Goal: Transaction & Acquisition: Subscribe to service/newsletter

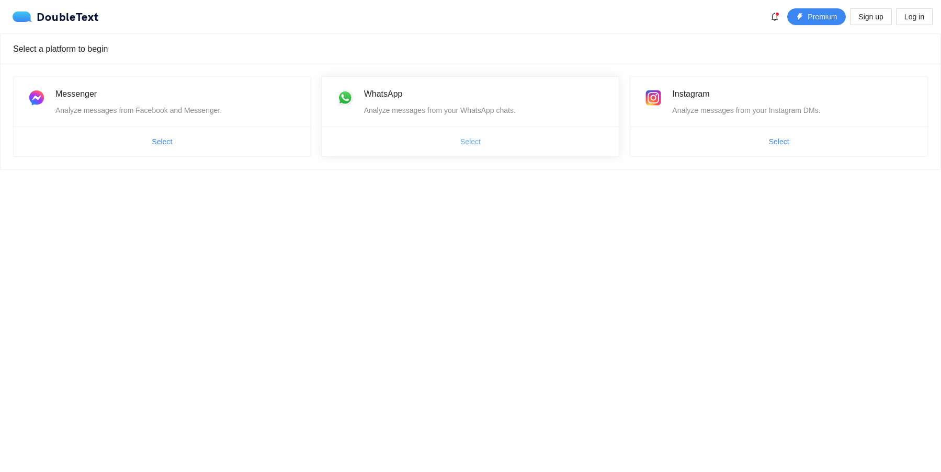
click at [452, 146] on button "Select" at bounding box center [470, 141] width 37 height 17
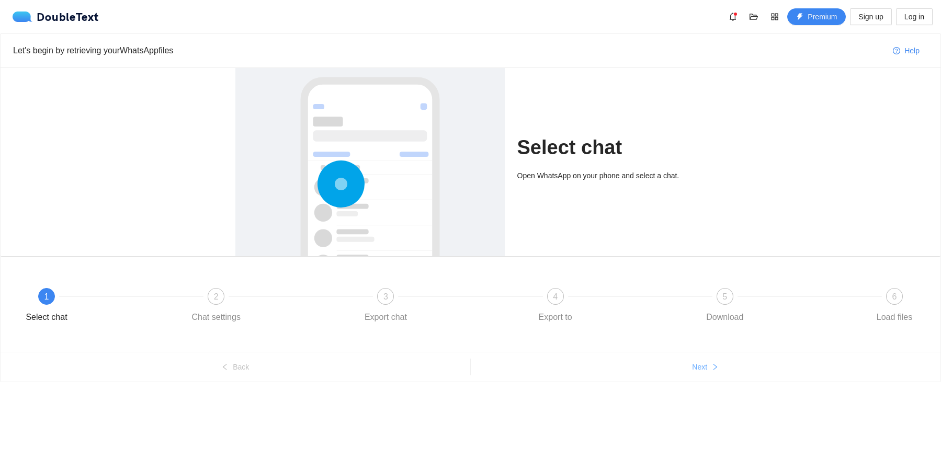
click at [696, 367] on span "Next" at bounding box center [699, 368] width 15 height 12
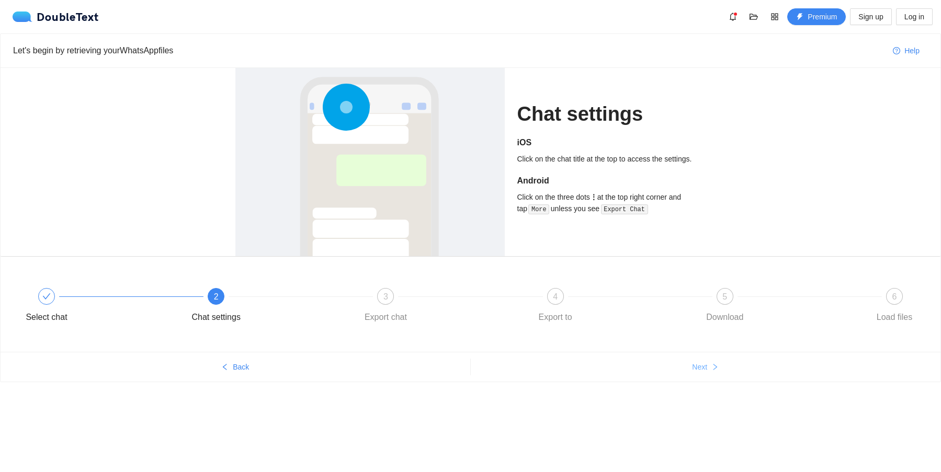
click at [697, 367] on span "Next" at bounding box center [699, 368] width 15 height 12
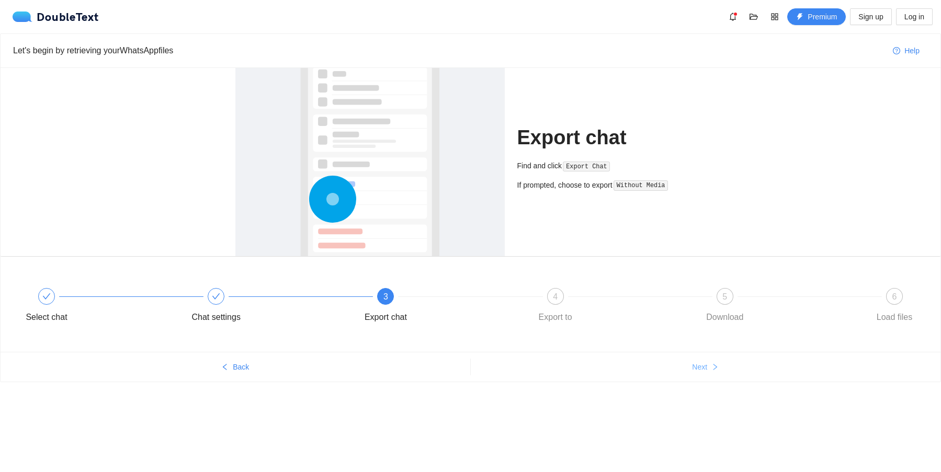
click at [697, 367] on span "Next" at bounding box center [699, 368] width 15 height 12
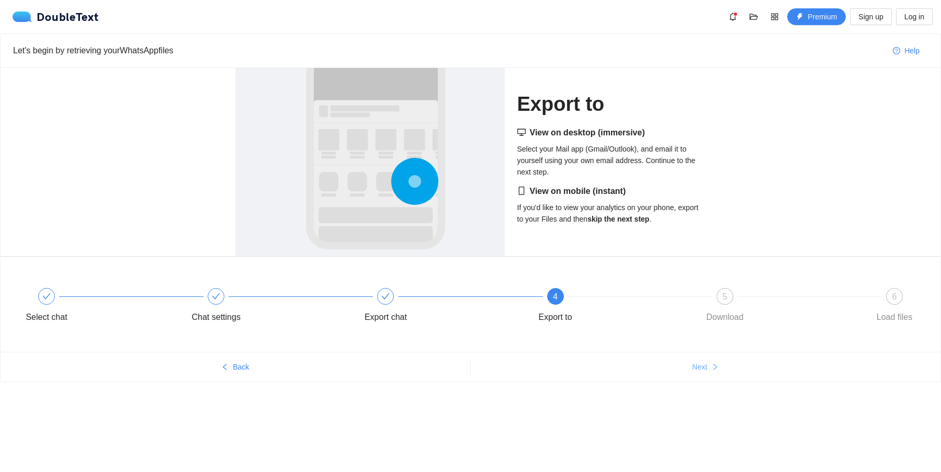
click at [697, 367] on span "Next" at bounding box center [699, 368] width 15 height 12
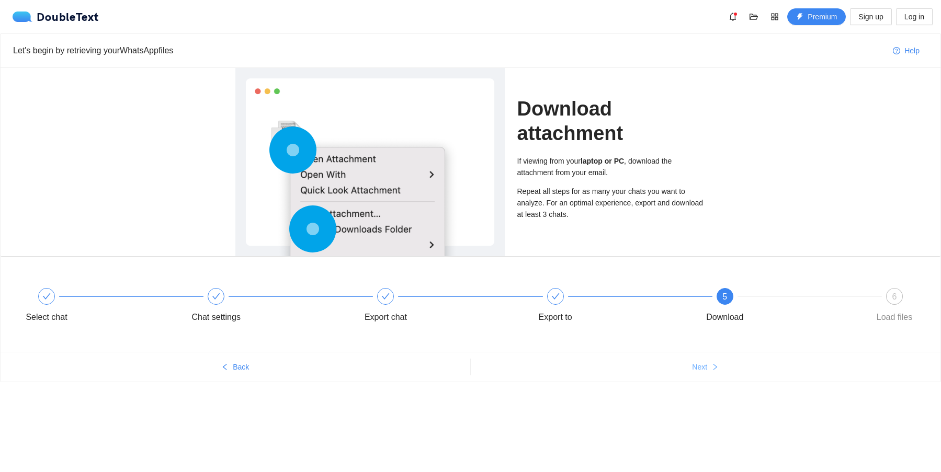
click at [697, 367] on span "Next" at bounding box center [699, 368] width 15 height 12
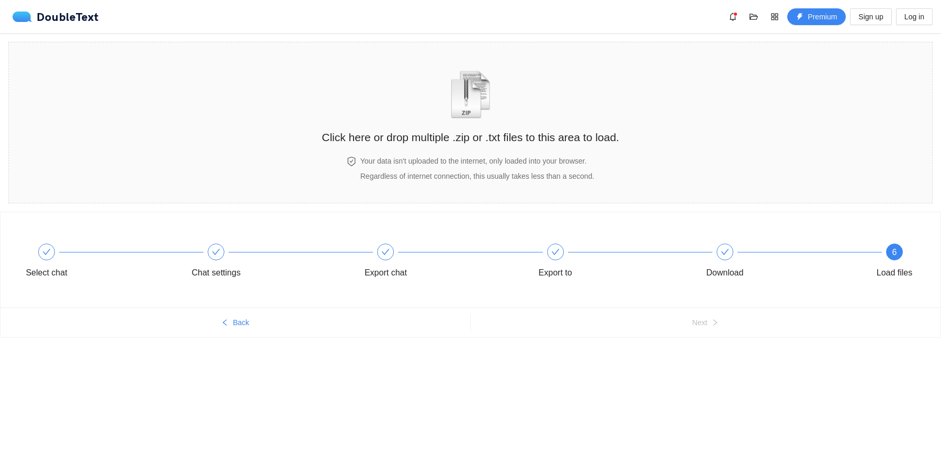
click at [697, 367] on div "Select chat Chat settings Export chat Export to Download 6 Load files Back Next" at bounding box center [470, 295] width 941 height 166
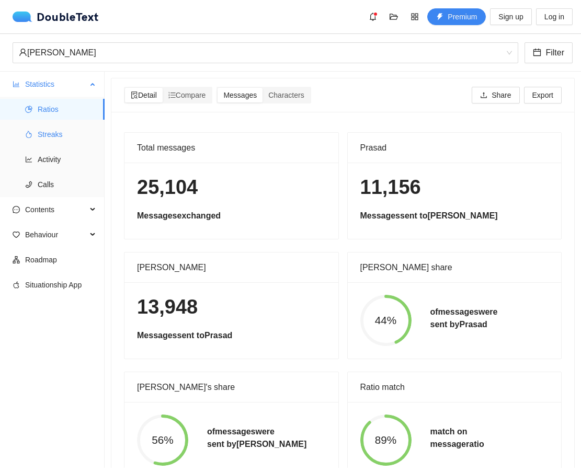
click at [54, 133] on span "Streaks" at bounding box center [67, 134] width 59 height 21
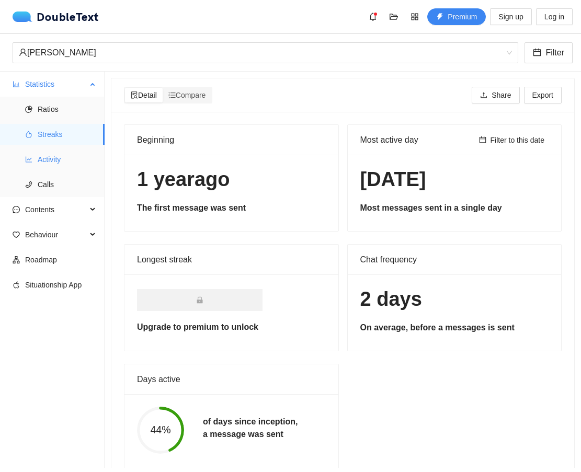
click at [59, 151] on span "Activity" at bounding box center [67, 159] width 59 height 21
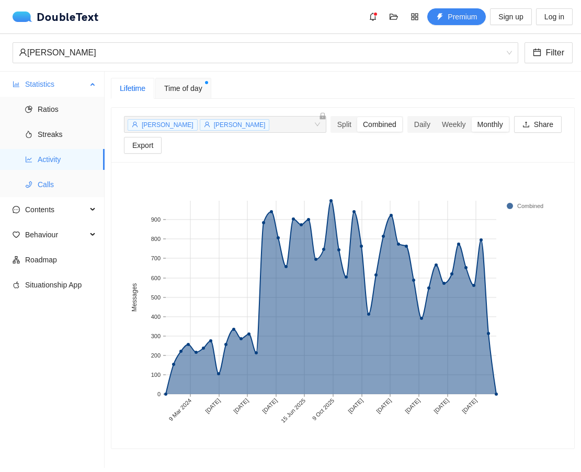
click at [59, 185] on span "Calls" at bounding box center [67, 184] width 59 height 21
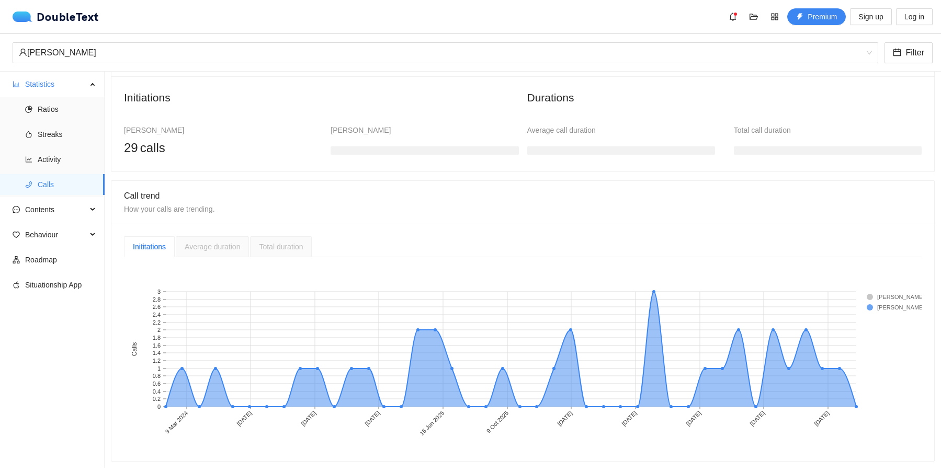
click at [246, 252] on div "Average duration" at bounding box center [212, 246] width 73 height 21
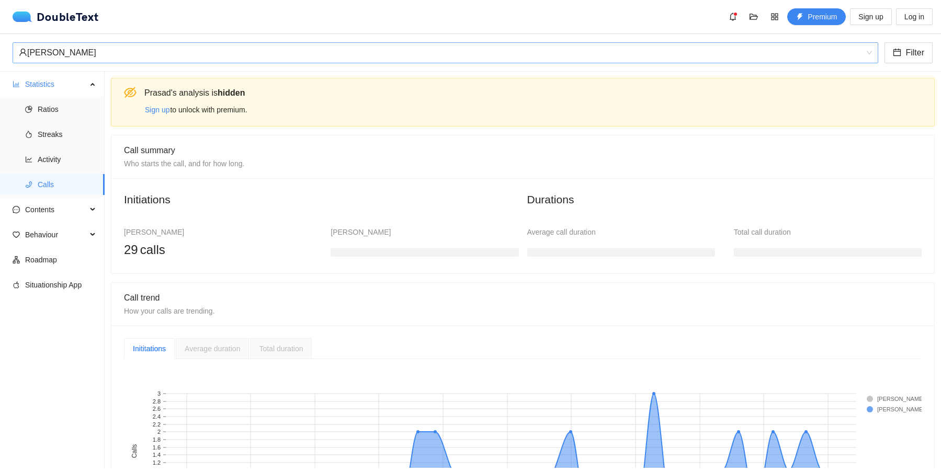
click at [226, 52] on div "[PERSON_NAME]" at bounding box center [441, 53] width 844 height 20
click at [504, 267] on div "Initiations [PERSON_NAME] 29 calls [PERSON_NAME] Durations Average call duratio…" at bounding box center [522, 225] width 823 height 95
click at [158, 111] on span "Sign up" at bounding box center [157, 110] width 25 height 12
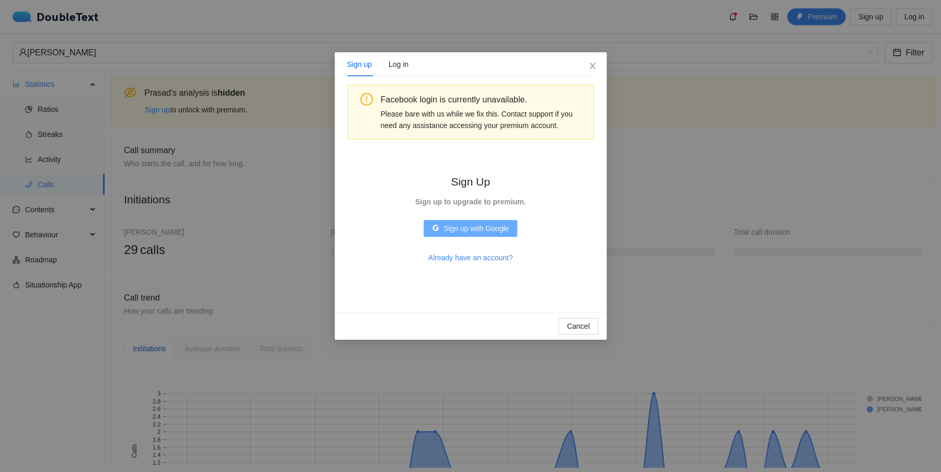
click at [483, 232] on span "Sign up with Google" at bounding box center [476, 229] width 65 height 12
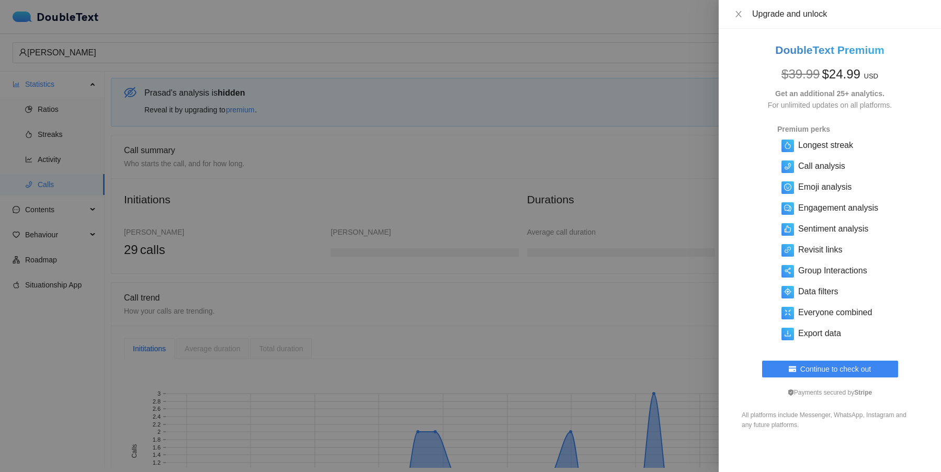
click at [634, 238] on div at bounding box center [470, 236] width 941 height 472
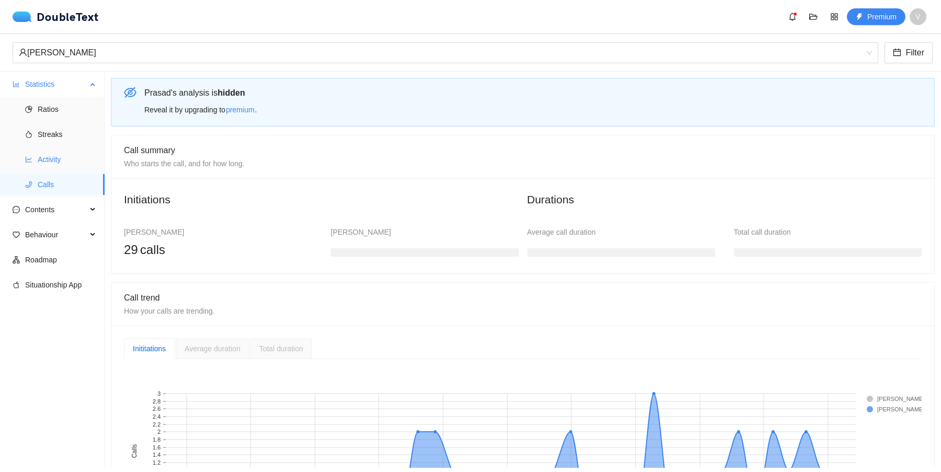
click at [42, 160] on span "Activity" at bounding box center [67, 159] width 59 height 21
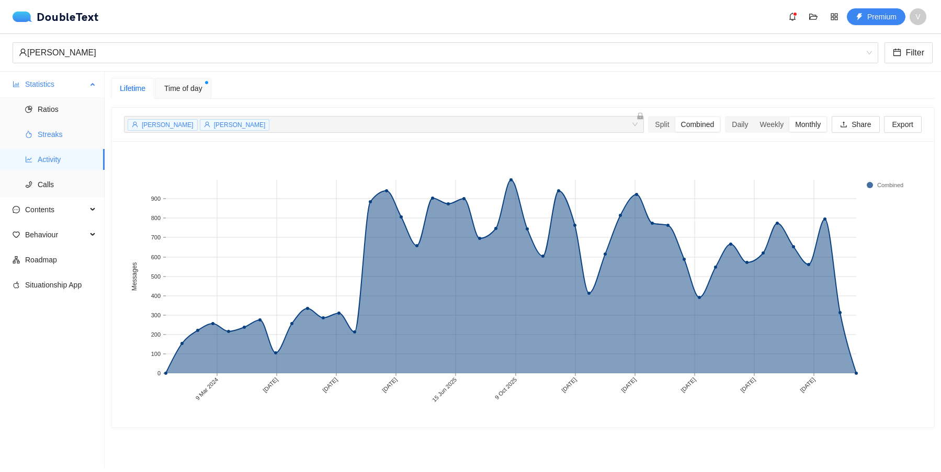
click at [50, 137] on span "Streaks" at bounding box center [67, 134] width 59 height 21
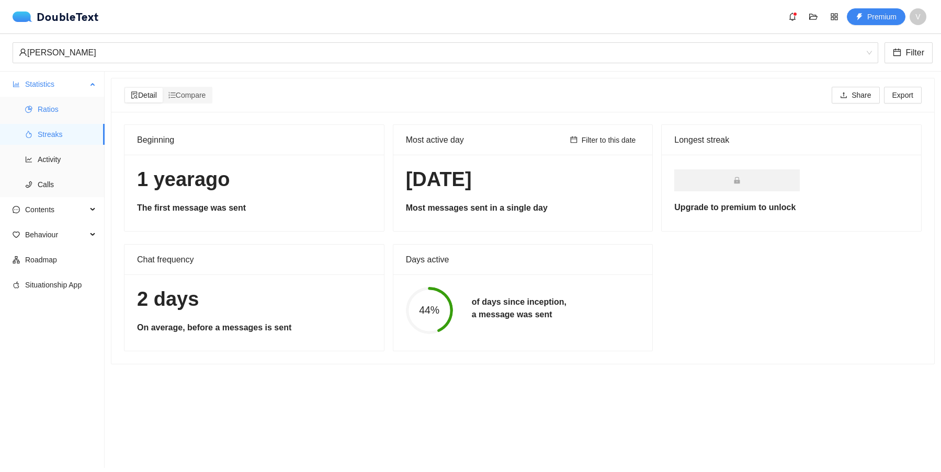
click at [58, 109] on span "Ratios" at bounding box center [67, 109] width 59 height 21
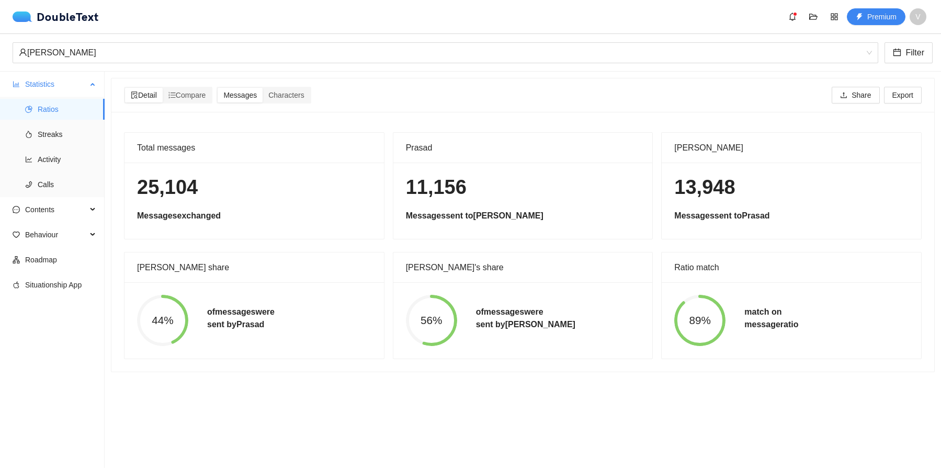
click at [50, 95] on li "Statistics Ratios Streaks Activity Calls" at bounding box center [52, 135] width 104 height 123
click at [66, 216] on span "Contents" at bounding box center [56, 209] width 62 height 21
click at [66, 240] on span "Word Cloud" at bounding box center [67, 234] width 59 height 21
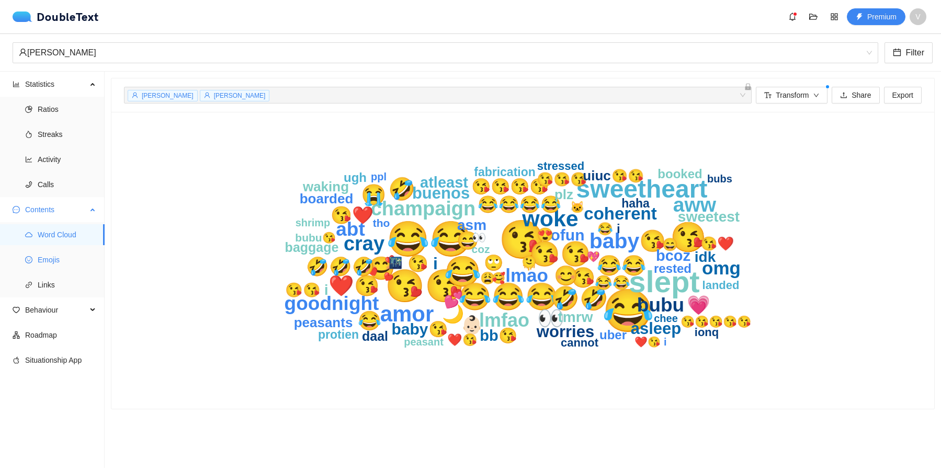
click at [64, 258] on span "Emojis" at bounding box center [67, 260] width 59 height 21
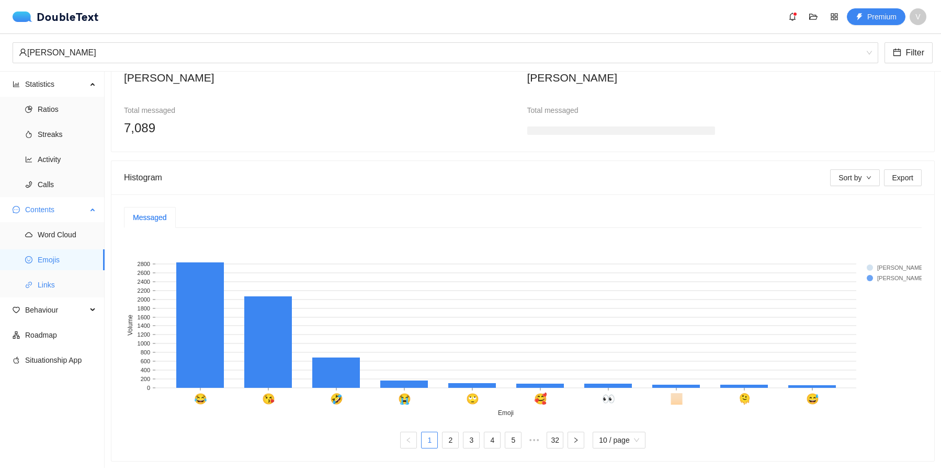
click at [47, 291] on span "Links" at bounding box center [67, 285] width 59 height 21
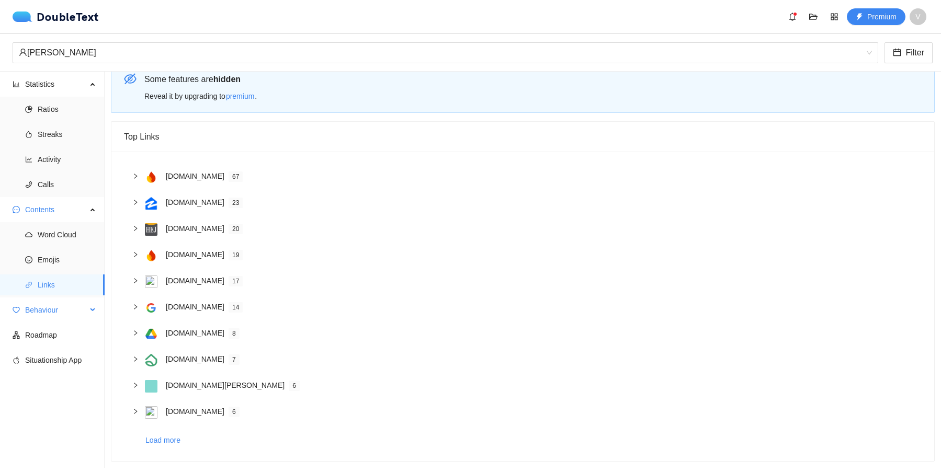
scroll to position [14, 0]
click at [51, 81] on span "Statistics" at bounding box center [56, 84] width 62 height 21
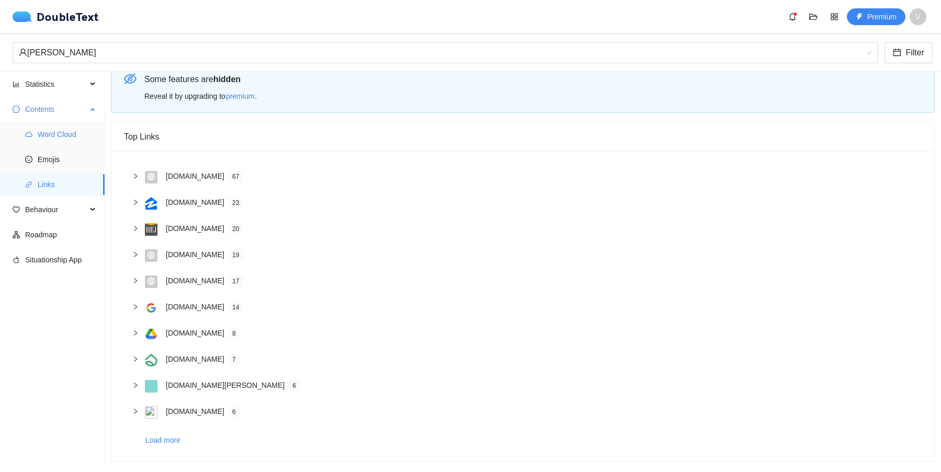
click at [61, 128] on span "Word Cloud" at bounding box center [67, 134] width 59 height 21
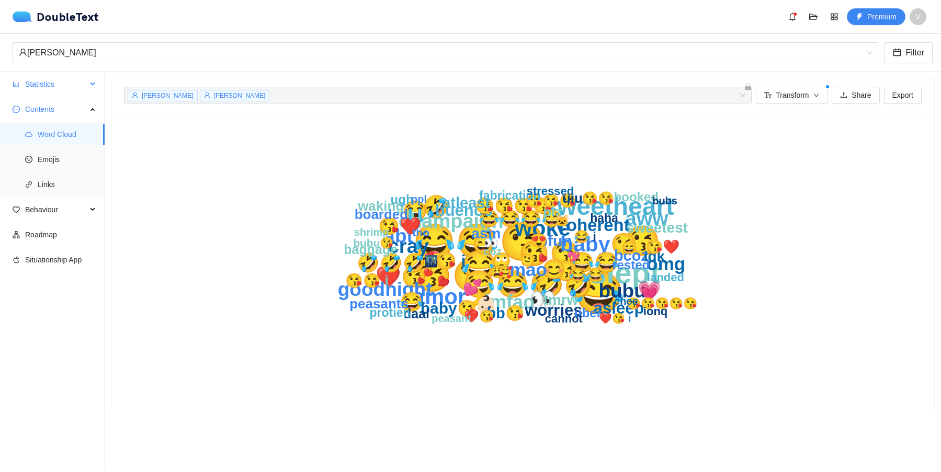
click at [64, 84] on span "Statistics" at bounding box center [56, 84] width 62 height 21
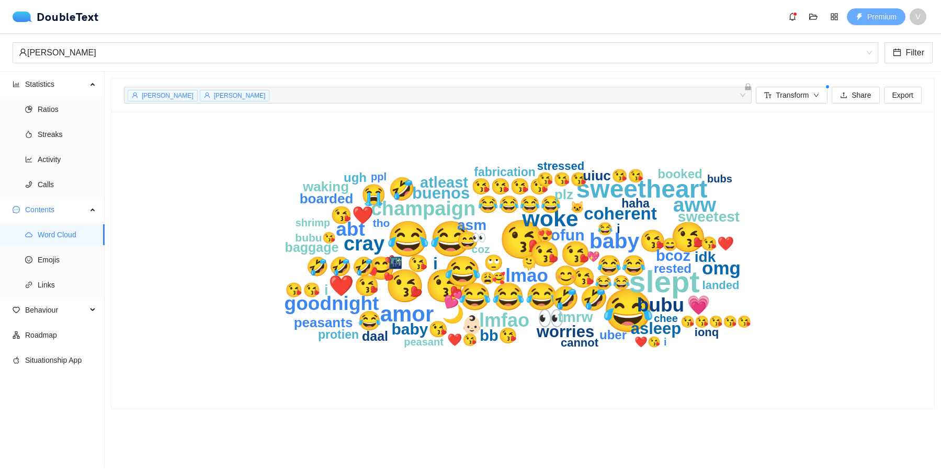
click at [880, 14] on span "Premium" at bounding box center [881, 17] width 29 height 12
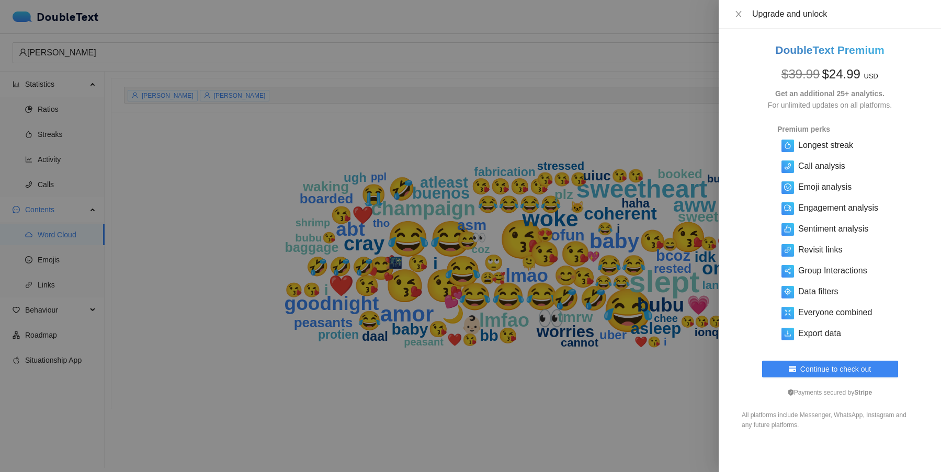
click at [315, 247] on div at bounding box center [470, 236] width 941 height 472
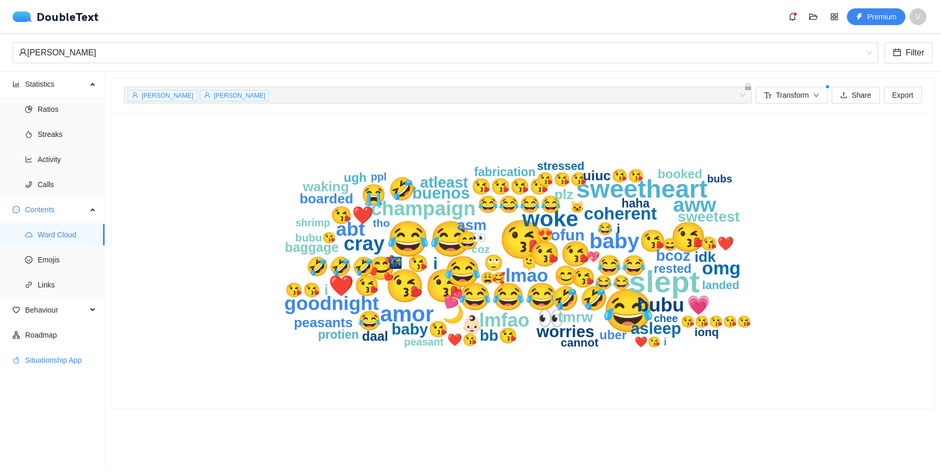
click at [70, 362] on span "Situationship App" at bounding box center [60, 360] width 71 height 21
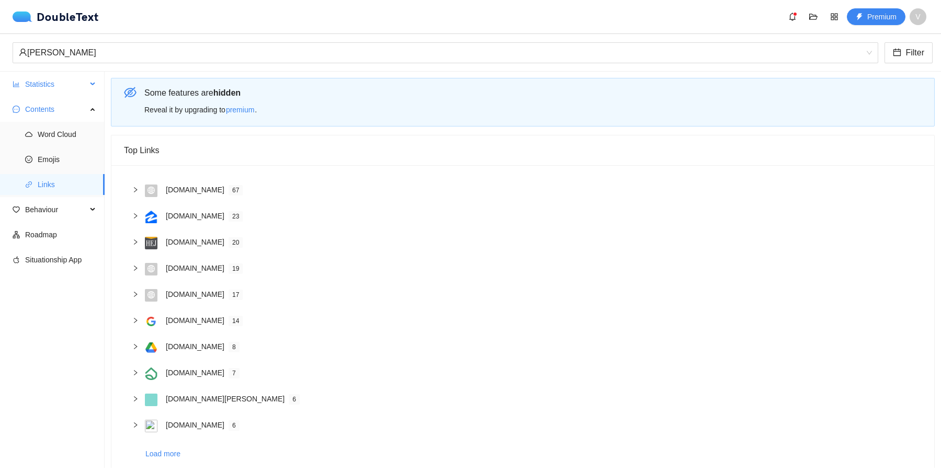
click at [63, 83] on span "Statistics" at bounding box center [56, 84] width 62 height 21
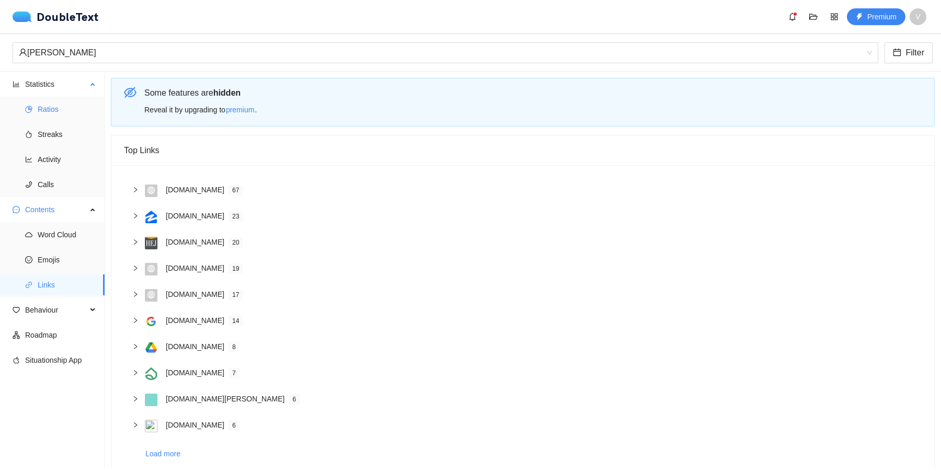
click at [64, 104] on span "Ratios" at bounding box center [67, 109] width 59 height 21
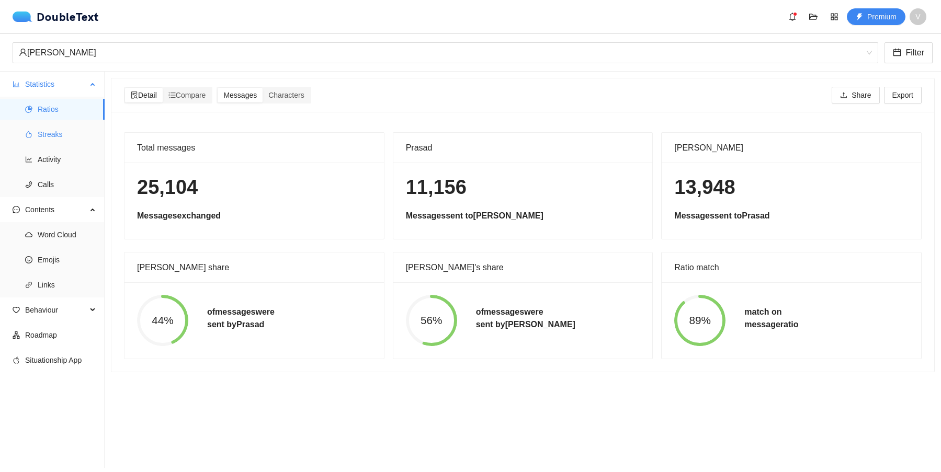
click at [68, 136] on span "Streaks" at bounding box center [67, 134] width 59 height 21
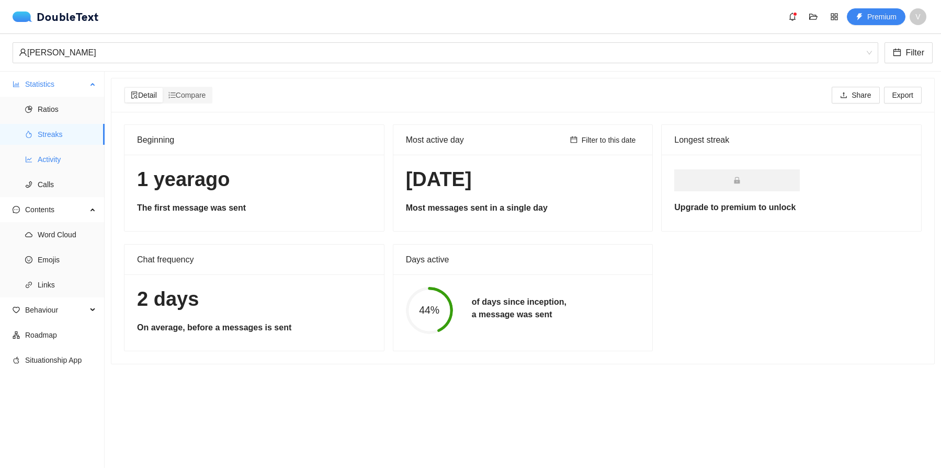
click at [66, 161] on span "Activity" at bounding box center [67, 159] width 59 height 21
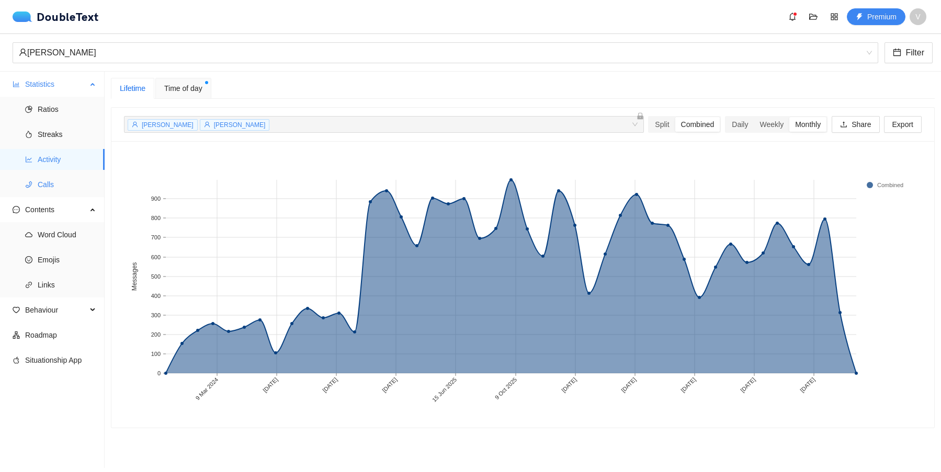
click at [67, 181] on span "Calls" at bounding box center [67, 184] width 59 height 21
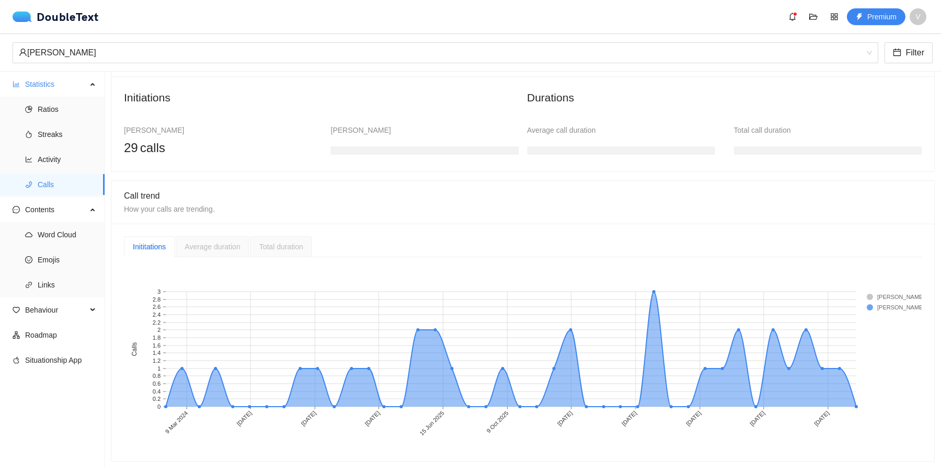
scroll to position [102, 0]
click at [224, 250] on span "Average duration" at bounding box center [212, 247] width 55 height 8
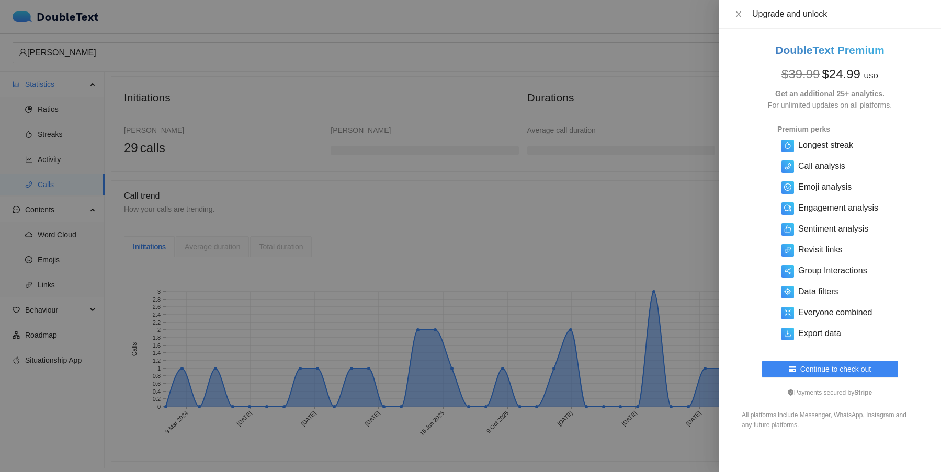
click at [401, 255] on div at bounding box center [470, 236] width 941 height 472
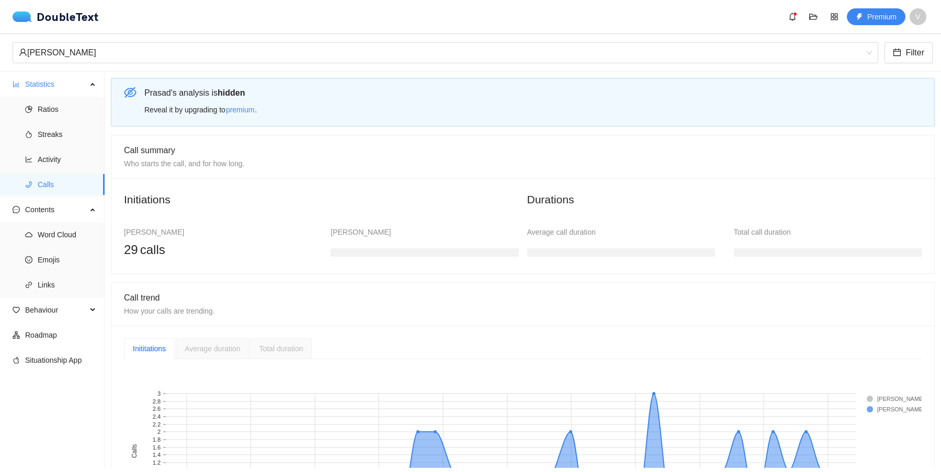
scroll to position [0, 0]
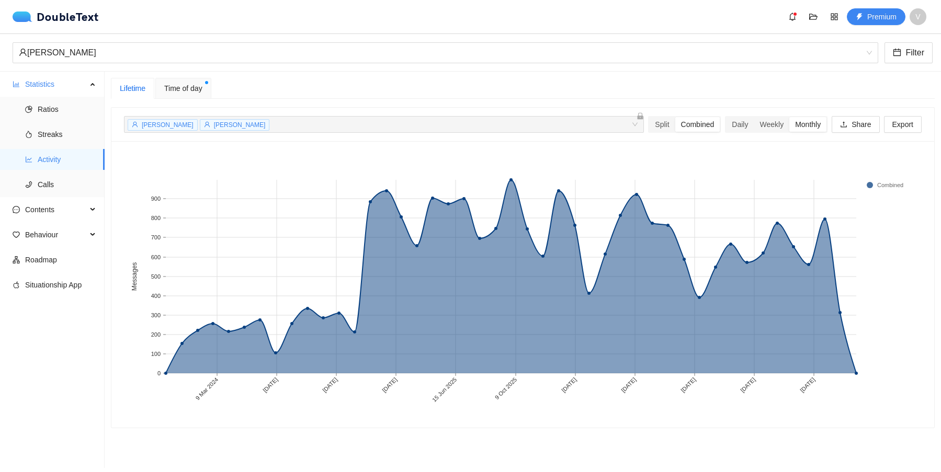
click at [204, 81] on div "Time of day" at bounding box center [183, 88] width 56 height 21
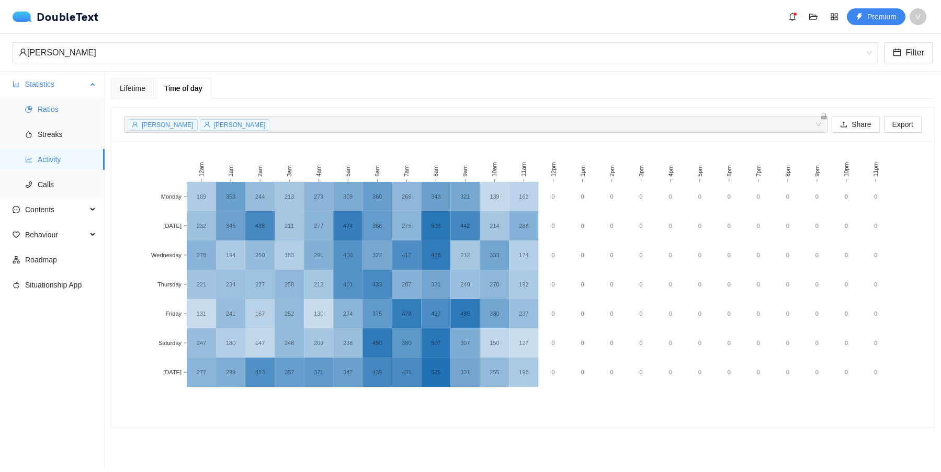
click at [60, 105] on span "Ratios" at bounding box center [67, 109] width 59 height 21
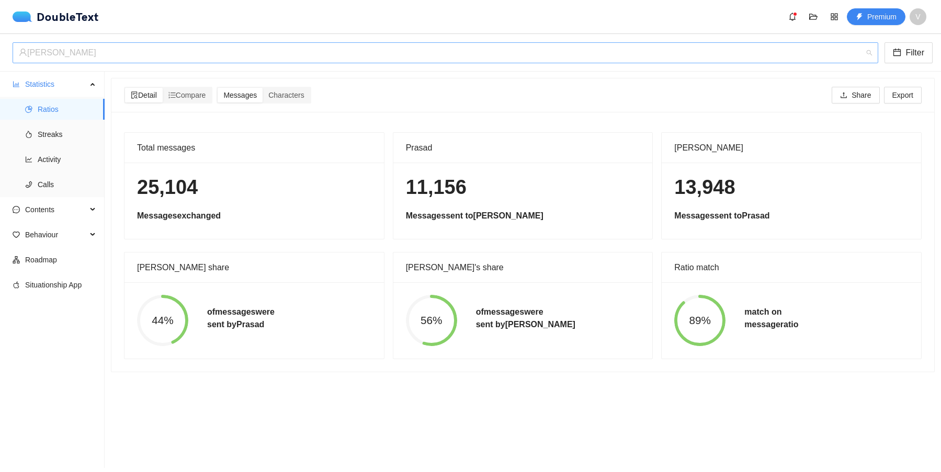
click at [92, 59] on div "[PERSON_NAME]" at bounding box center [441, 53] width 844 height 20
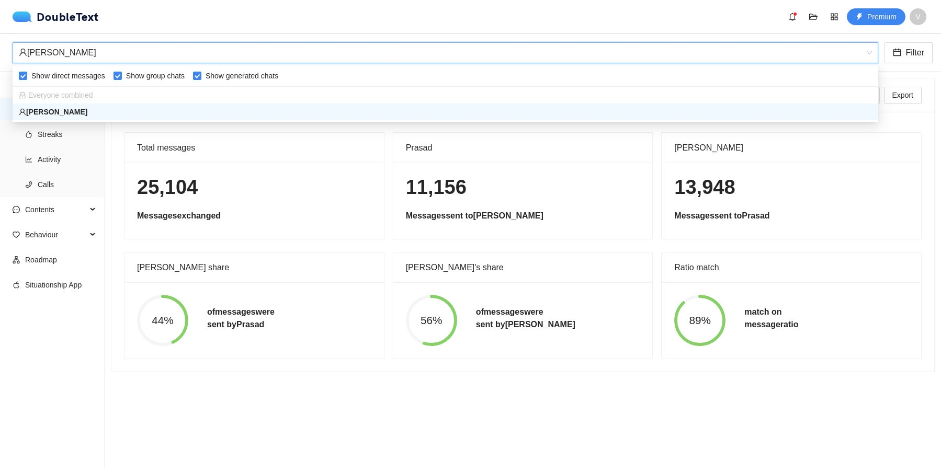
click at [109, 330] on section "Detail Compare Messages Characters Share Export Total messages 25,104 Messages …" at bounding box center [523, 270] width 837 height 397
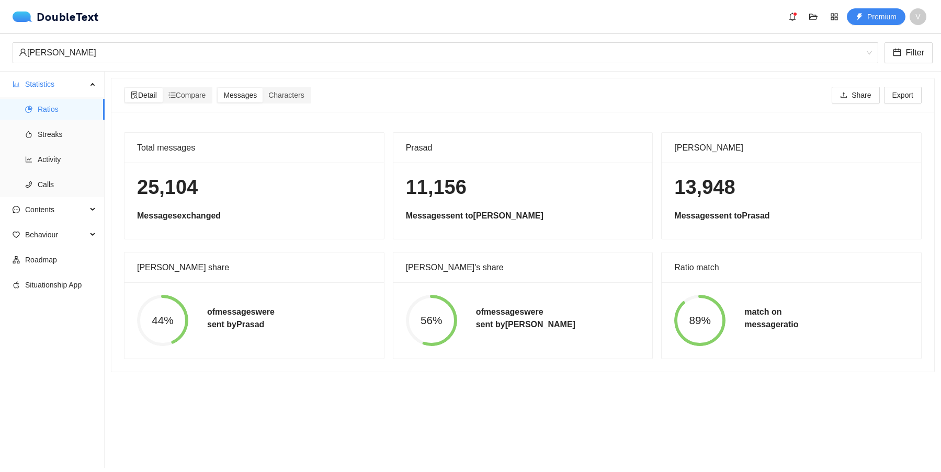
click at [704, 315] on span "89%" at bounding box center [699, 320] width 51 height 11
click at [191, 95] on span "Compare" at bounding box center [187, 95] width 38 height 8
click at [163, 88] on input "Compare" at bounding box center [163, 88] width 0 height 0
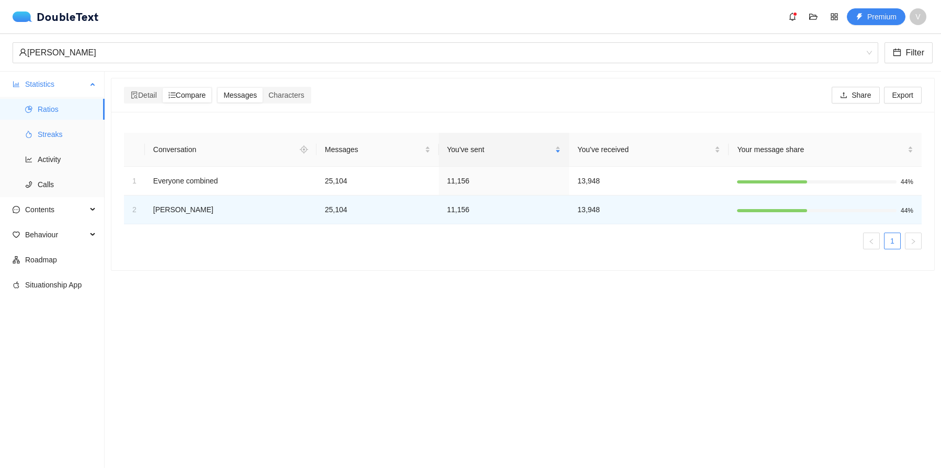
click at [61, 135] on span "Streaks" at bounding box center [67, 134] width 59 height 21
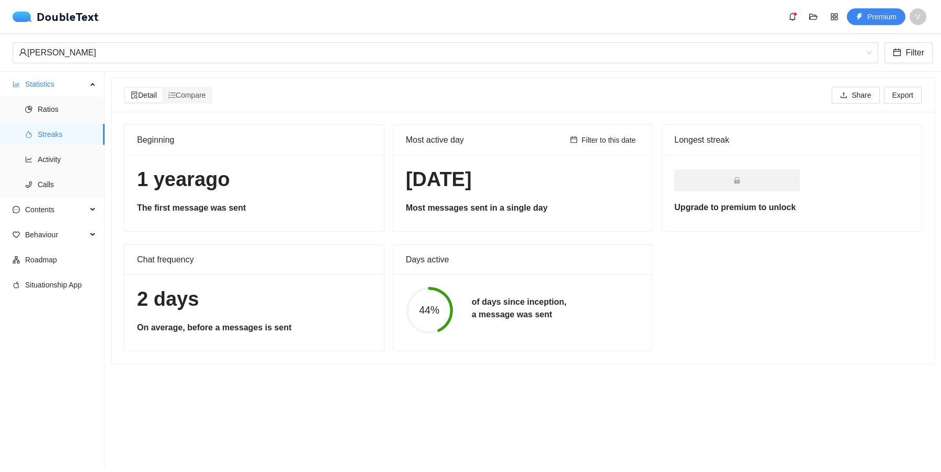
click at [794, 14] on sup at bounding box center [795, 14] width 3 height 3
click at [55, 189] on span "Calls" at bounding box center [67, 184] width 59 height 21
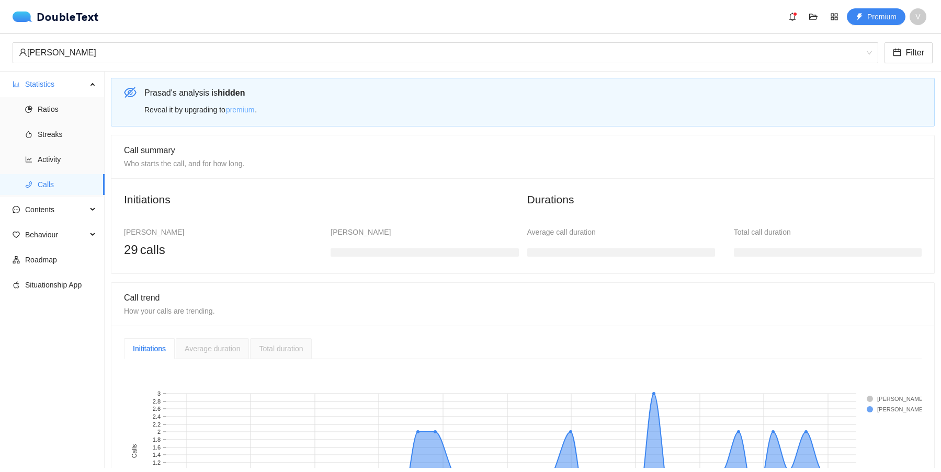
click at [246, 110] on span "premium" at bounding box center [240, 110] width 28 height 12
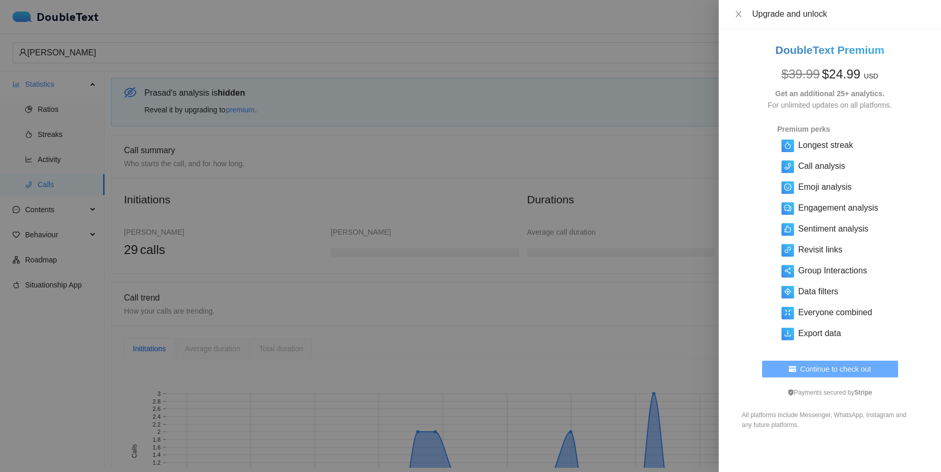
click at [823, 367] on span "Continue to check out" at bounding box center [835, 370] width 71 height 12
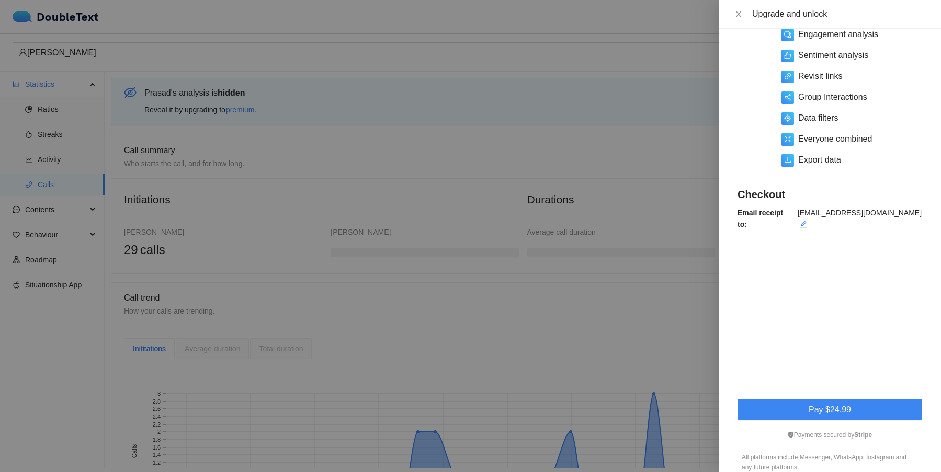
scroll to position [174, 0]
click at [850, 404] on span "Pay $24.99" at bounding box center [830, 409] width 42 height 13
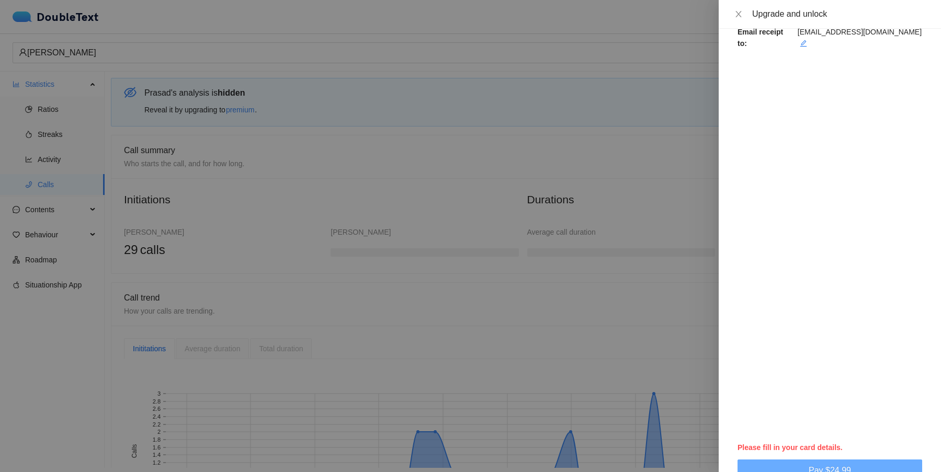
scroll to position [402, 0]
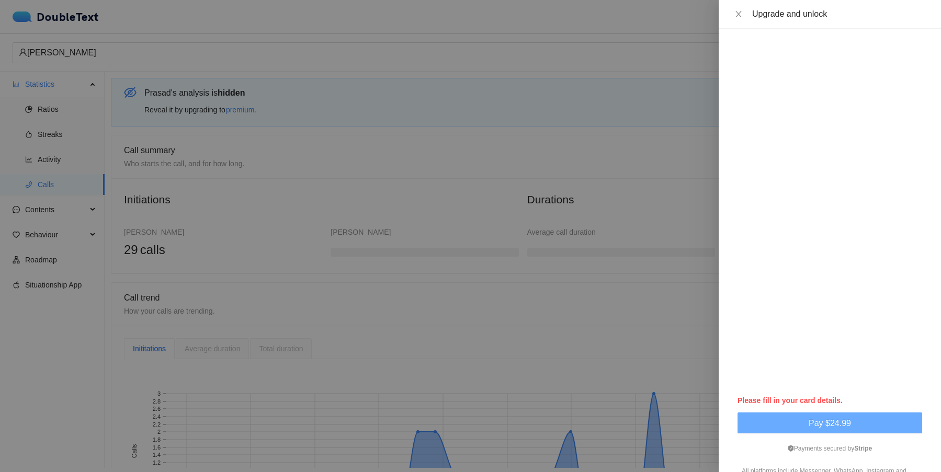
click at [818, 417] on span "Pay $24.99" at bounding box center [830, 423] width 42 height 13
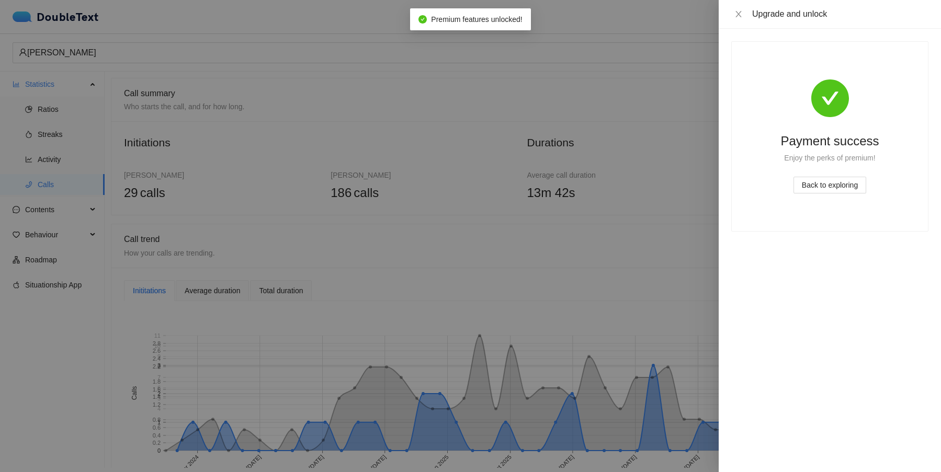
scroll to position [0, 0]
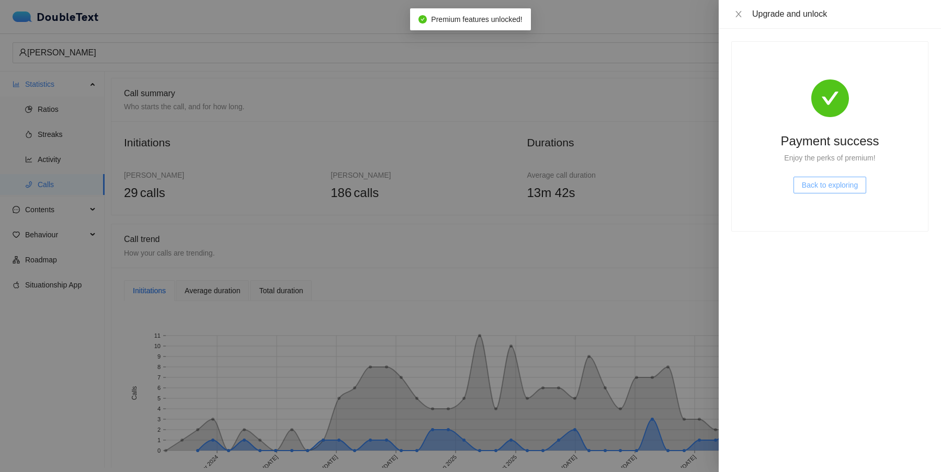
click at [822, 188] on span "Back to exploring" at bounding box center [830, 185] width 56 height 12
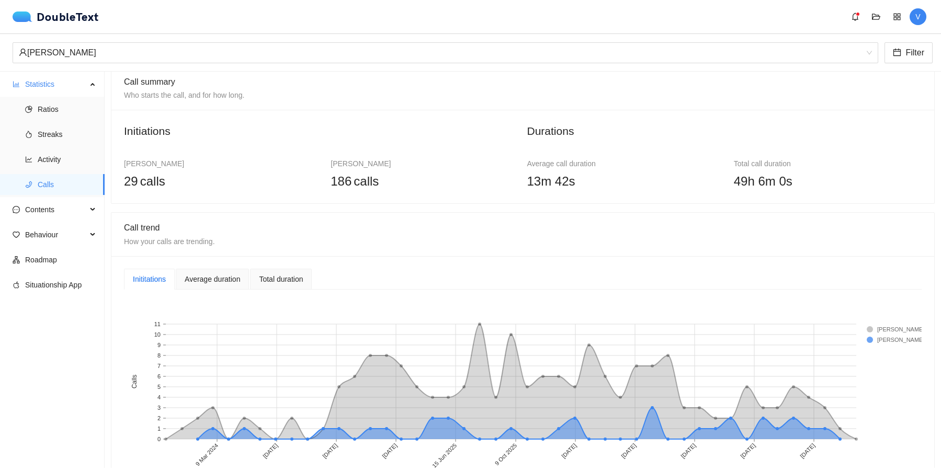
click at [400, 183] on div "186 calls" at bounding box center [425, 182] width 188 height 20
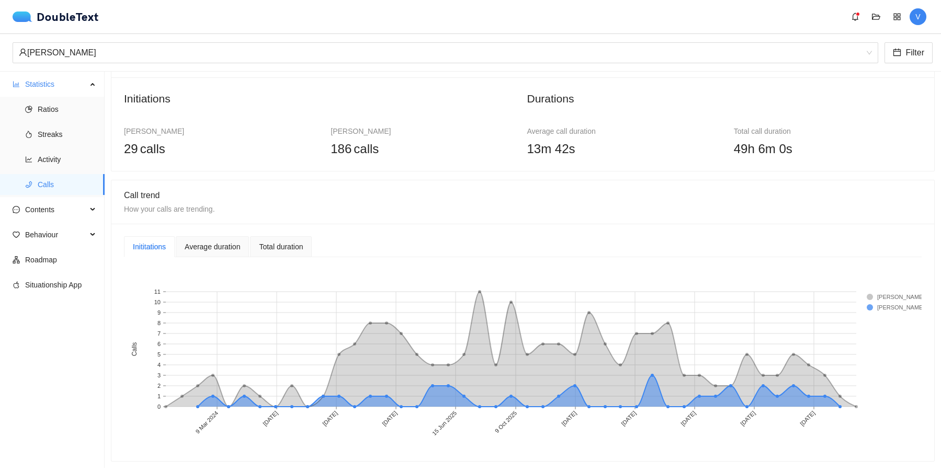
scroll to position [43, 0]
click at [235, 243] on div "Average duration" at bounding box center [212, 248] width 55 height 12
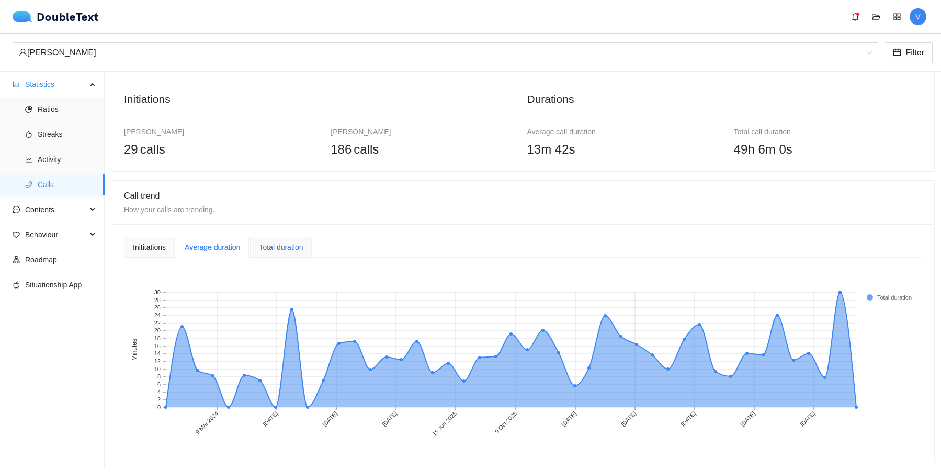
click at [277, 247] on div "Total duration" at bounding box center [281, 248] width 44 height 12
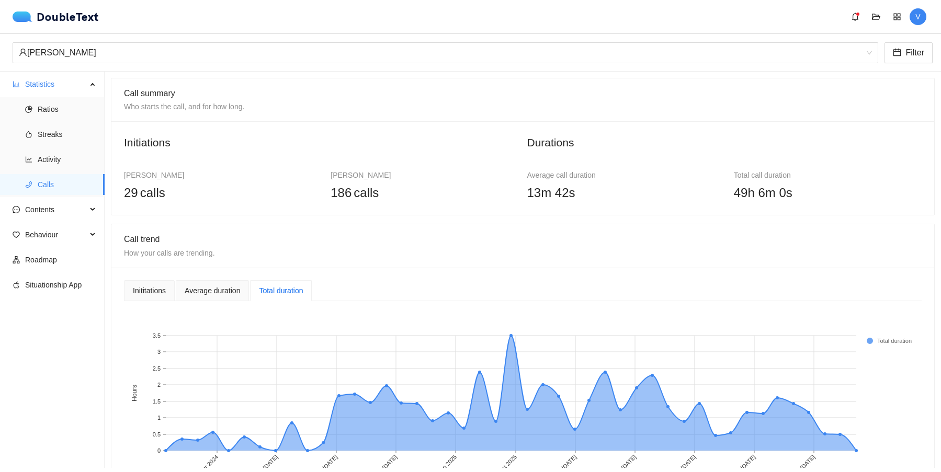
scroll to position [0, 0]
click at [46, 89] on span "Statistics" at bounding box center [56, 84] width 62 height 21
click at [50, 208] on span "Contents" at bounding box center [56, 209] width 62 height 21
click at [58, 227] on span "Word Cloud" at bounding box center [67, 234] width 59 height 21
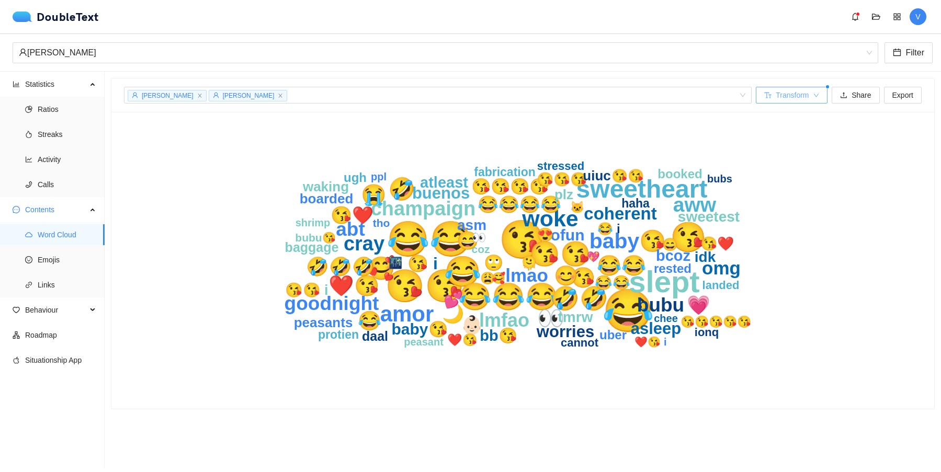
click at [808, 95] on button "Transform" at bounding box center [792, 95] width 72 height 17
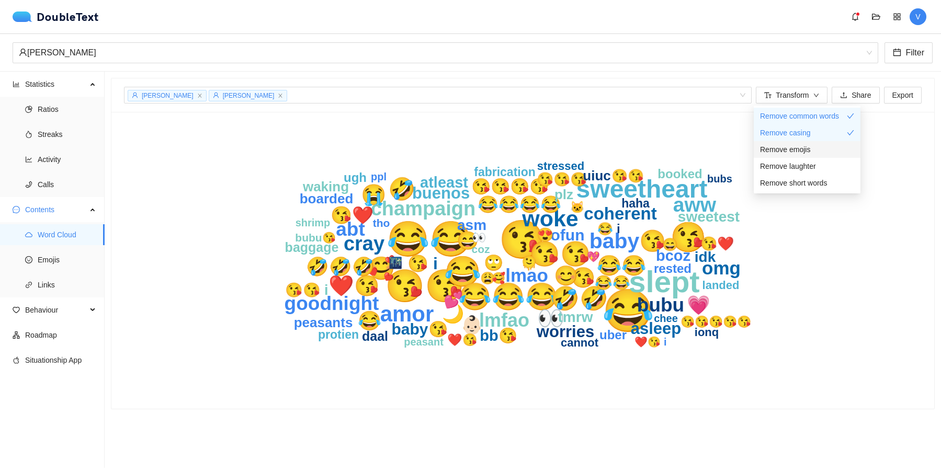
click at [818, 154] on div "Remove emojis" at bounding box center [807, 150] width 94 height 12
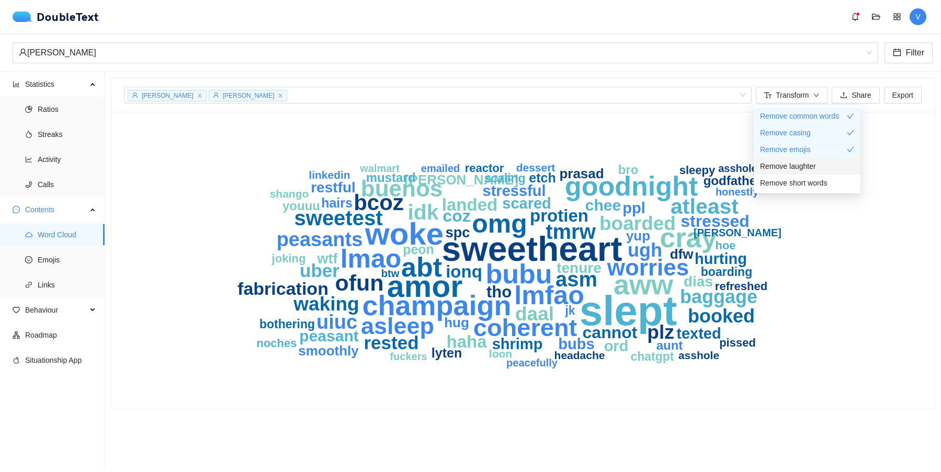
click at [817, 165] on div "Remove laughter" at bounding box center [807, 167] width 94 height 12
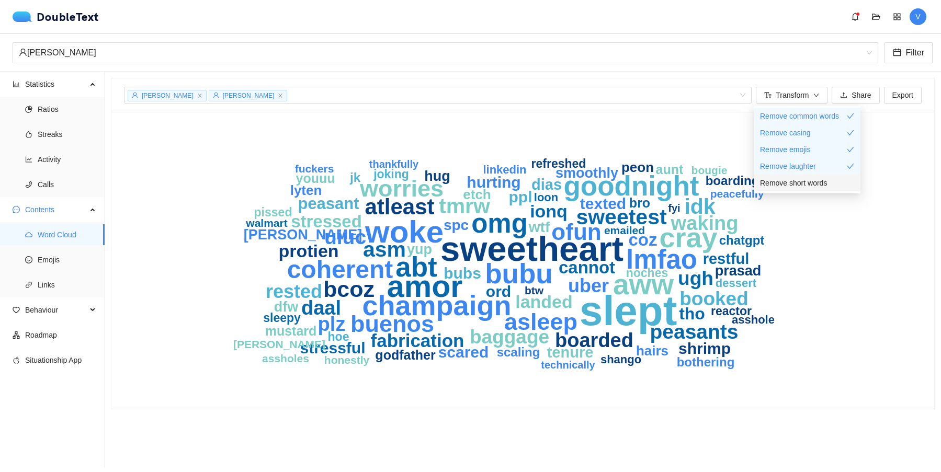
click at [818, 178] on span "Remove short words" at bounding box center [793, 183] width 67 height 12
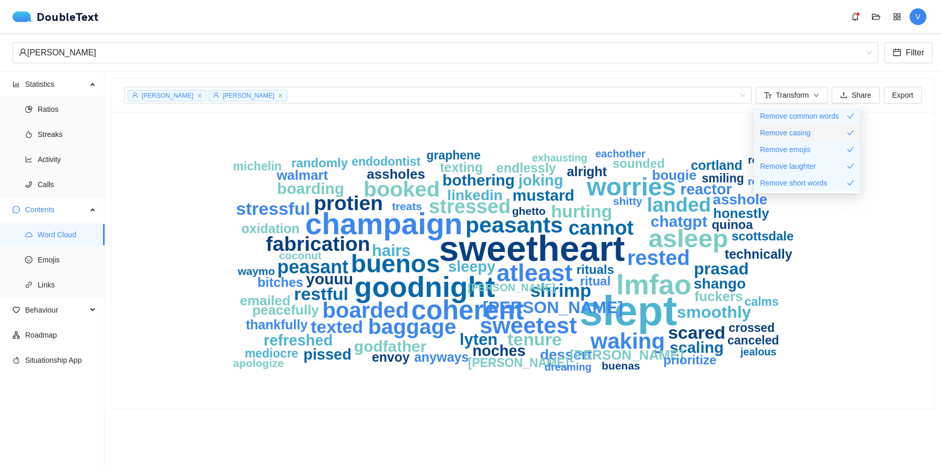
click at [815, 134] on div "Remove casing" at bounding box center [807, 133] width 94 height 12
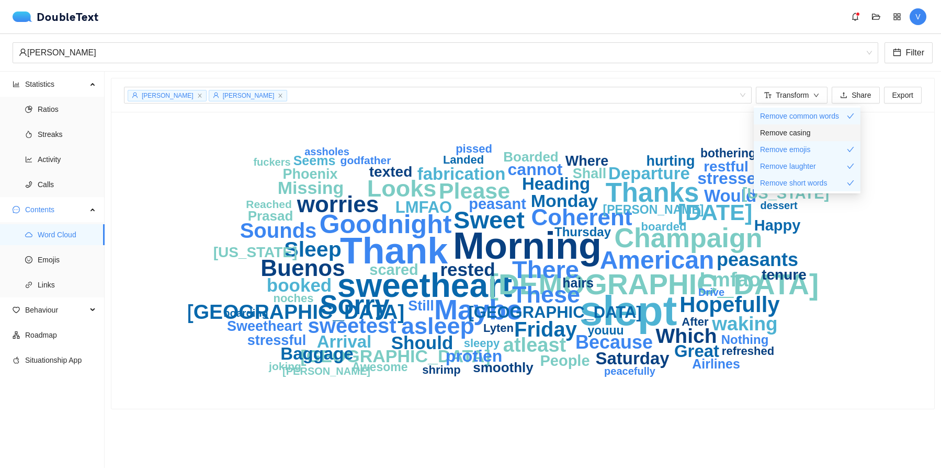
click at [815, 134] on div "Remove casing" at bounding box center [807, 133] width 94 height 12
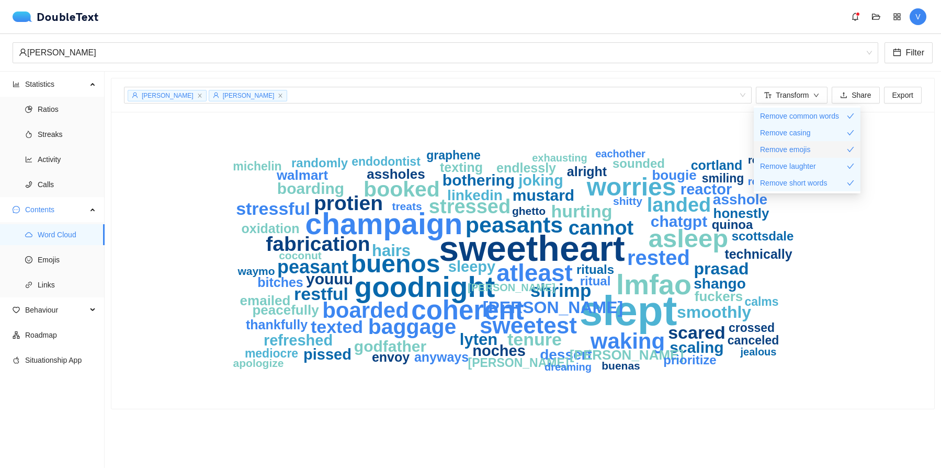
click at [814, 151] on div "Remove emojis" at bounding box center [807, 150] width 94 height 12
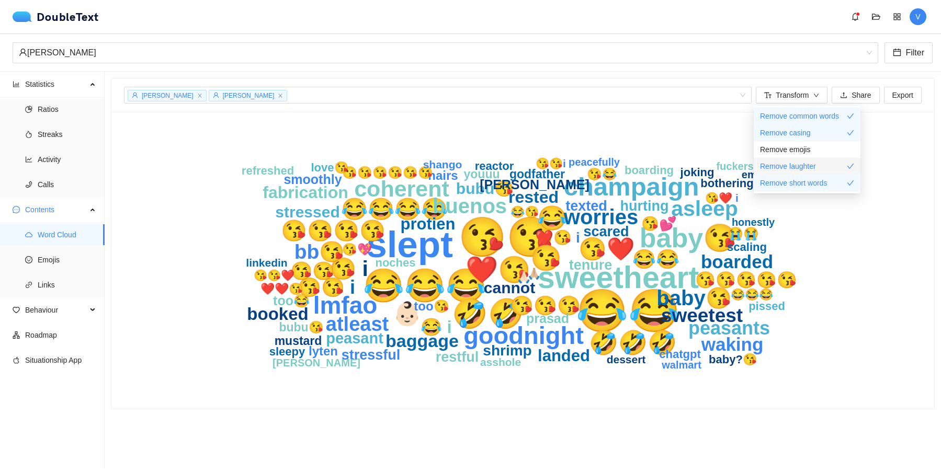
click at [811, 163] on span "Remove laughter" at bounding box center [788, 167] width 56 height 12
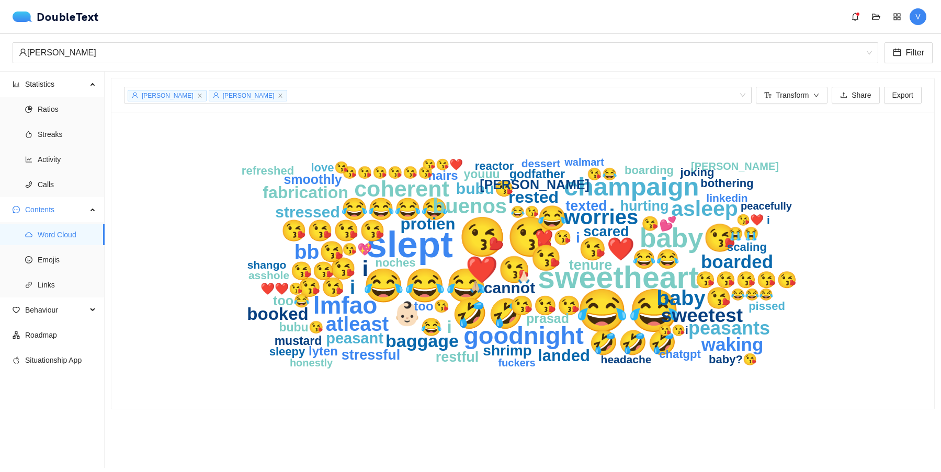
click at [831, 276] on icon "😂😂 😘😘 slept 😂😂😂 sweetheart 🤣🤣 baby😘 ❤️😘 champaign 😘 ‎ goodnight 😂 ‎ lmfao 🤣🤣🤣 👶…" at bounding box center [523, 261] width 670 height 272
click at [903, 100] on span "Export" at bounding box center [903, 95] width 21 height 12
click at [864, 97] on span "Share" at bounding box center [861, 95] width 19 height 12
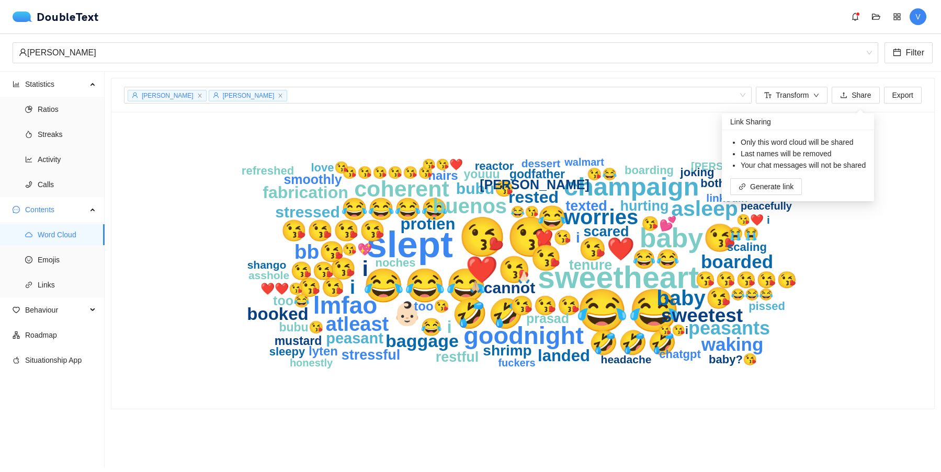
click at [869, 240] on div "😂😂 😘😘 slept 😂😂😂 sweetheart 🤣🤣 baby😘 ❤️😘 champaign 😘 ‎ goodnight 😂 ‎ lmfao 🤣🤣🤣 👶…" at bounding box center [523, 261] width 798 height 272
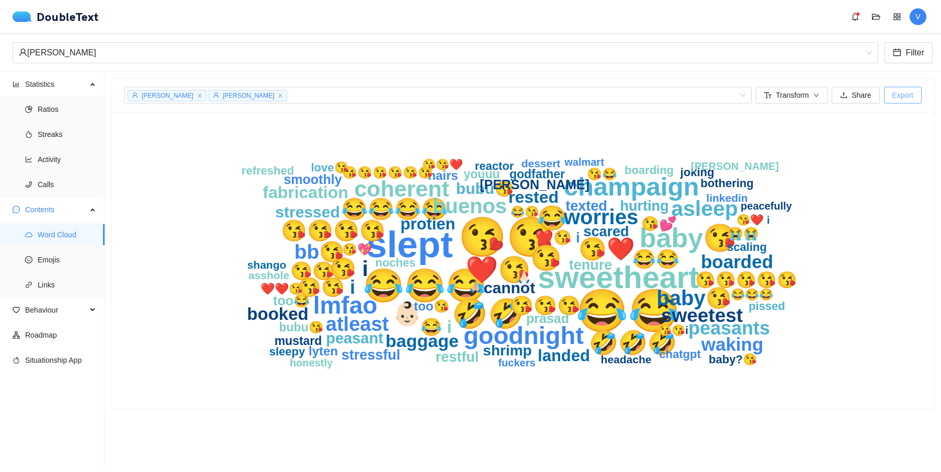
click at [912, 90] on span "Export" at bounding box center [903, 95] width 21 height 12
click at [897, 143] on span "wordcloud.csv" at bounding box center [879, 145] width 47 height 12
click at [801, 350] on icon "😂😂 😘😘 slept 😂😂😂 sweetheart 🤣🤣 baby😘 ❤️😘 champaign 😘 ‎ goodnight 😂 ‎ lmfao 🤣🤣🤣 👶…" at bounding box center [523, 261] width 670 height 272
click at [67, 259] on span "Emojis" at bounding box center [67, 260] width 59 height 21
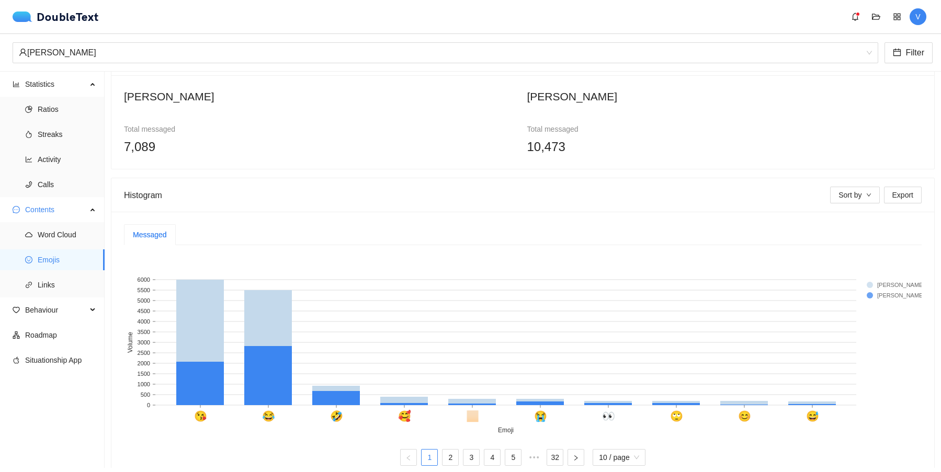
scroll to position [48, 0]
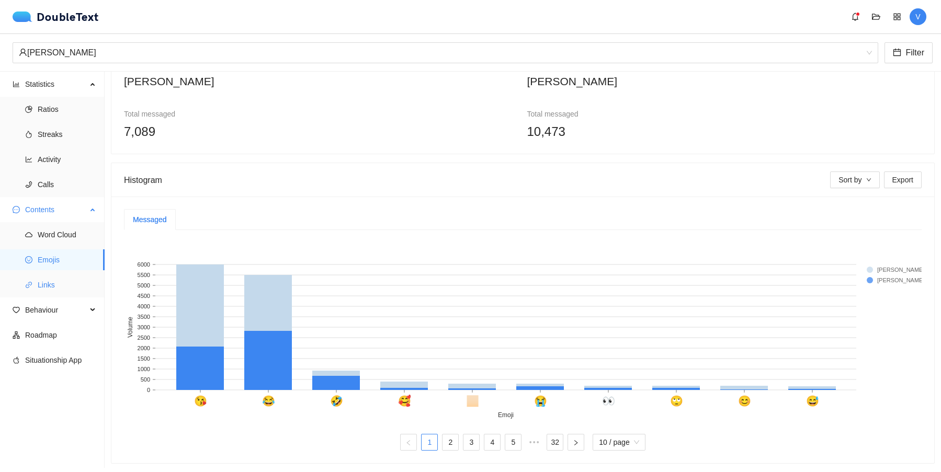
click at [55, 282] on span "Links" at bounding box center [67, 285] width 59 height 21
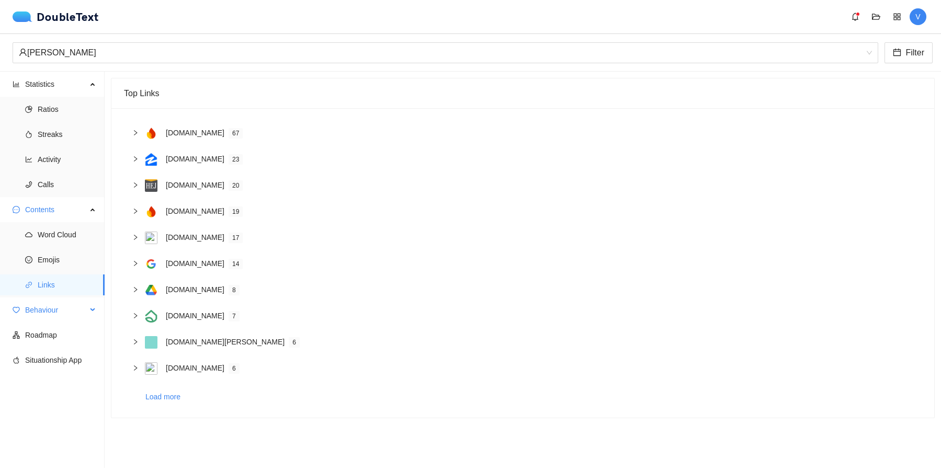
click at [56, 306] on span "Behaviour" at bounding box center [56, 310] width 62 height 21
click at [60, 330] on span "Engagement" at bounding box center [67, 335] width 59 height 21
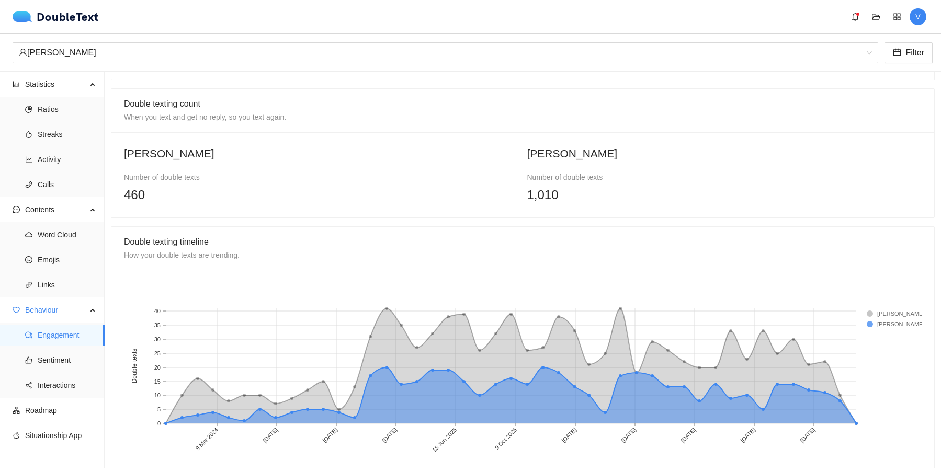
click at [801, 427] on text "[DATE]" at bounding box center [807, 435] width 17 height 17
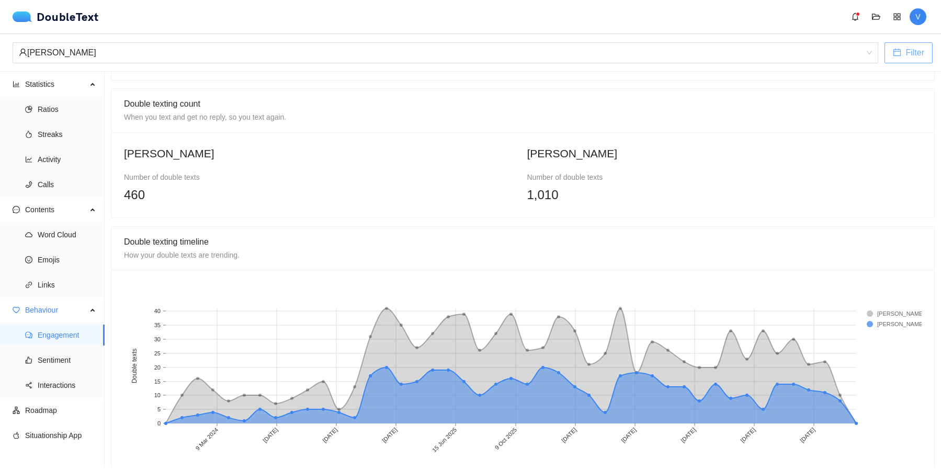
click at [908, 55] on span "Filter" at bounding box center [915, 52] width 19 height 13
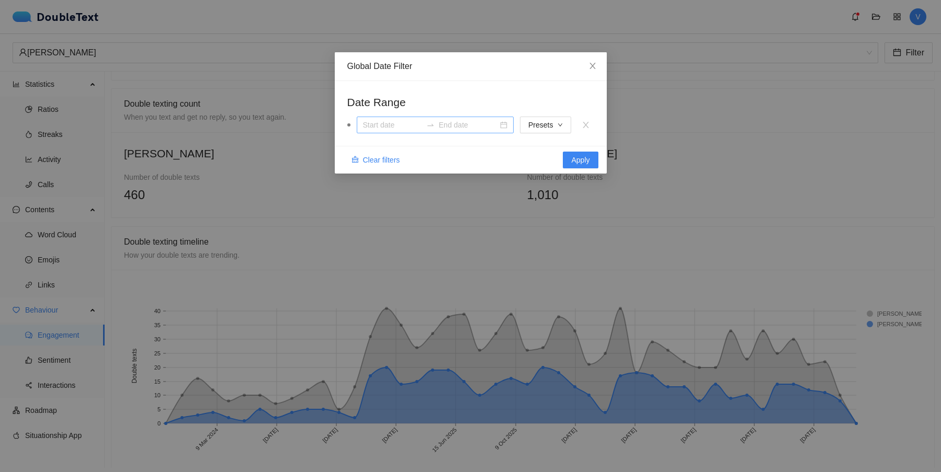
click at [391, 122] on input at bounding box center [392, 125] width 59 height 12
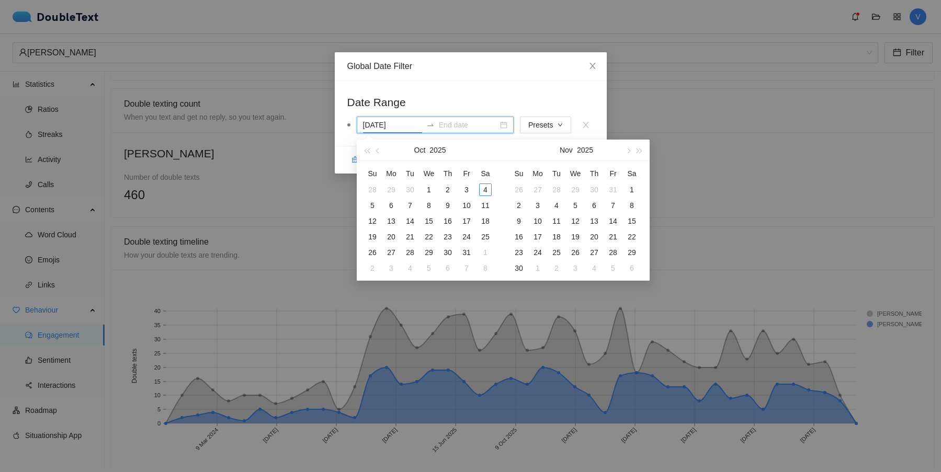
type input "[DATE]"
click at [452, 125] on input at bounding box center [468, 125] width 59 height 12
type input "[DATE]"
click at [504, 97] on h2 "Date Range" at bounding box center [470, 102] width 247 height 17
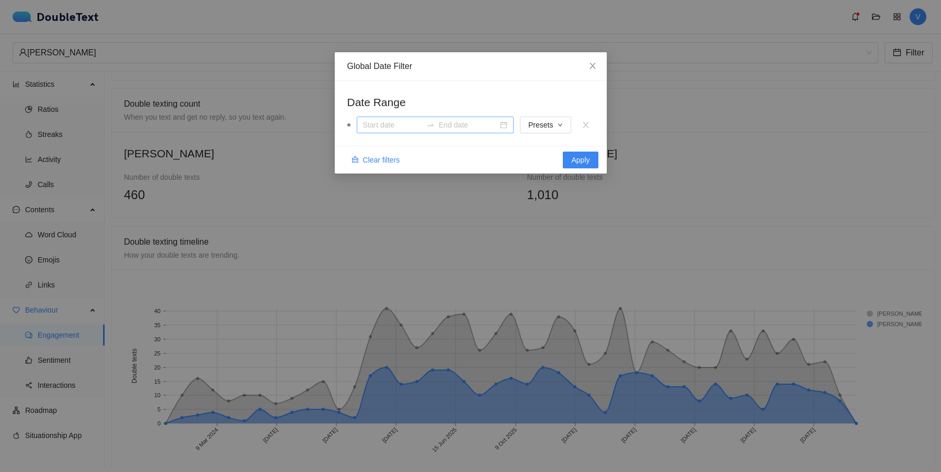
click at [400, 127] on input at bounding box center [392, 125] width 59 height 12
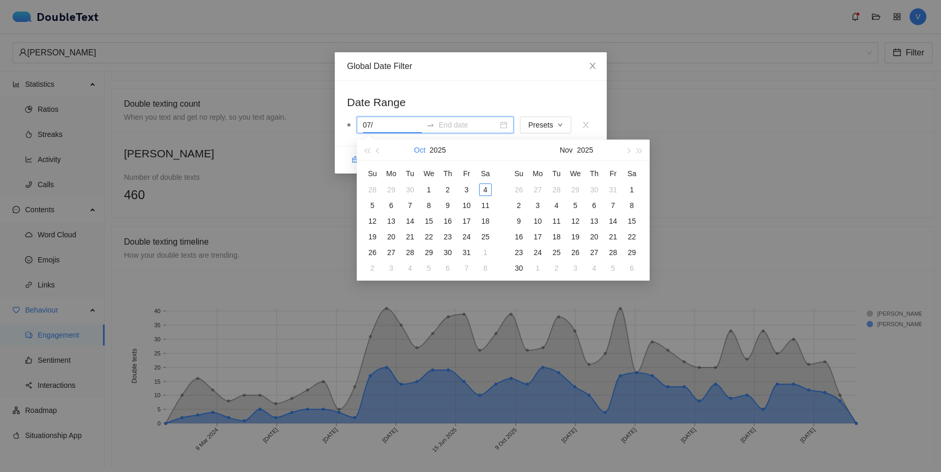
click at [422, 151] on button "Oct" at bounding box center [420, 150] width 12 height 21
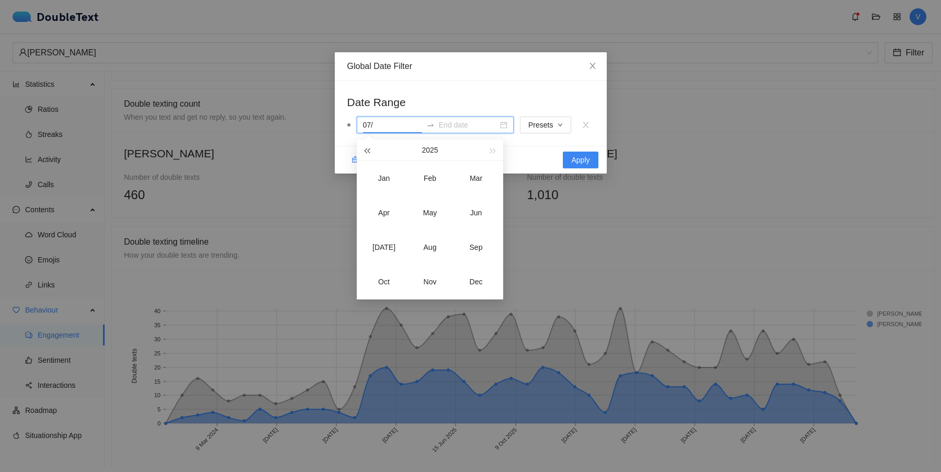
click at [369, 157] on button "button" at bounding box center [367, 150] width 12 height 21
click at [385, 247] on div "[DATE]" at bounding box center [383, 247] width 31 height 13
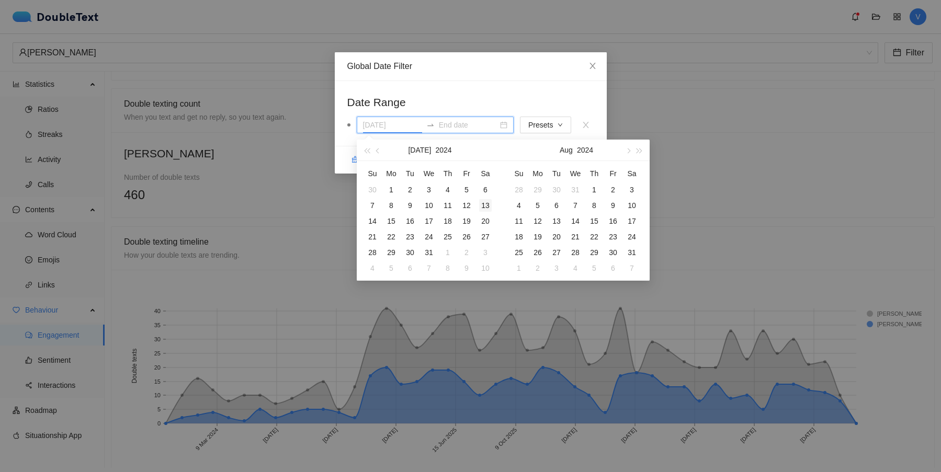
type input "[DATE]"
click at [489, 203] on div "13" at bounding box center [485, 205] width 13 height 13
click at [582, 150] on button "2024" at bounding box center [585, 150] width 16 height 21
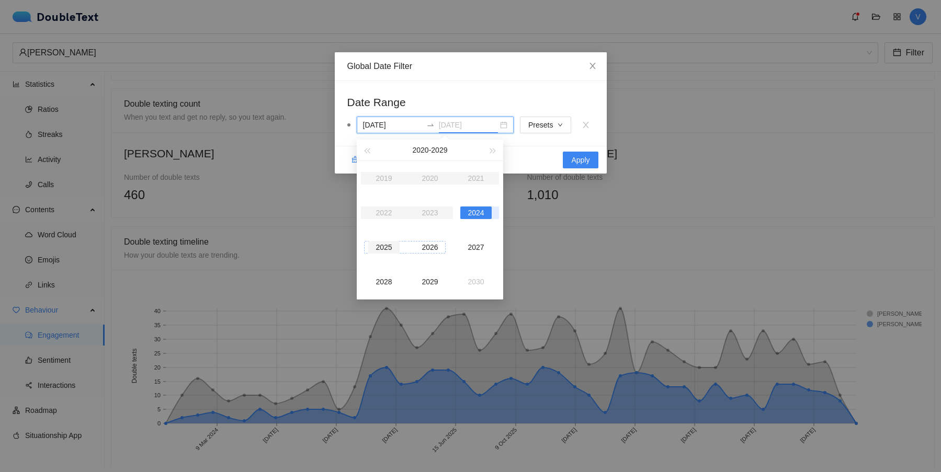
type input "13 Aug 2025"
click at [388, 247] on div "2025" at bounding box center [383, 247] width 31 height 13
type input "[DATE]"
click at [385, 279] on div "Oct" at bounding box center [383, 282] width 31 height 13
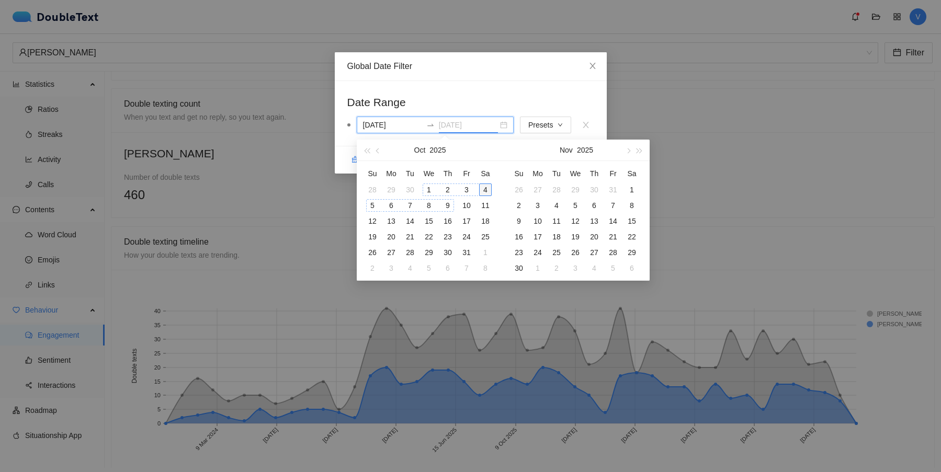
type input "[DATE]"
click at [488, 191] on div "4" at bounding box center [485, 190] width 13 height 13
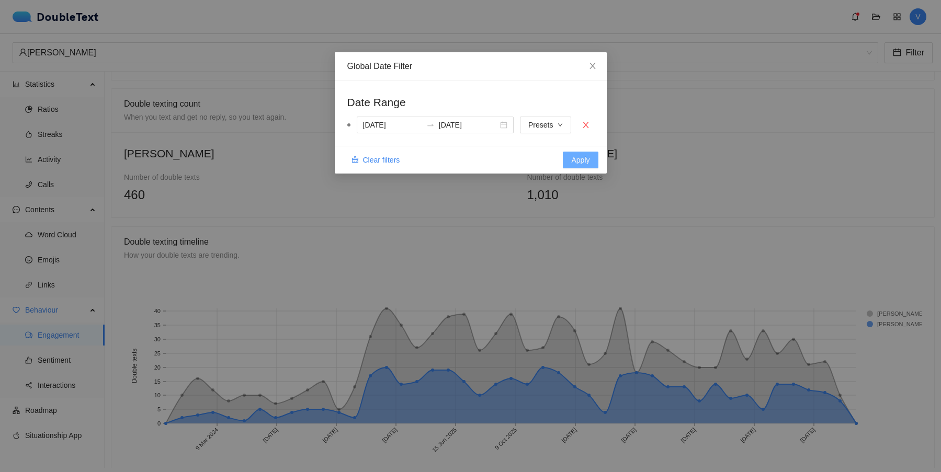
click at [565, 165] on button "Apply" at bounding box center [580, 160] width 35 height 17
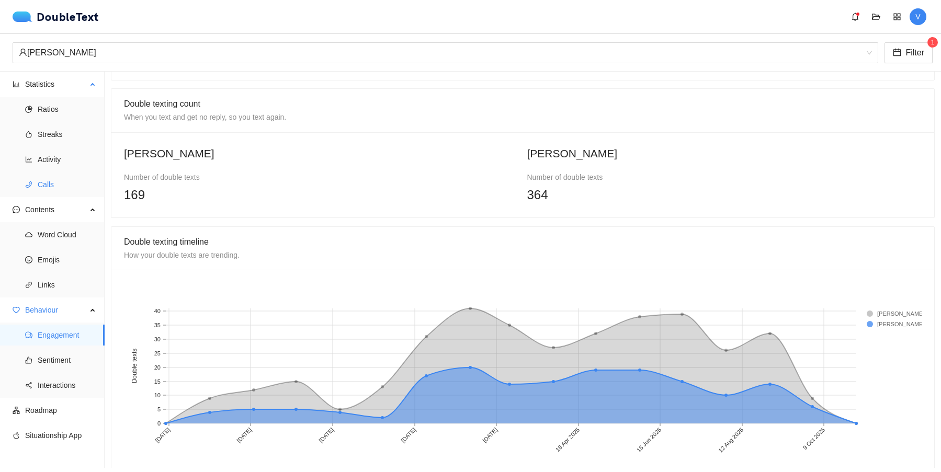
click at [66, 185] on span "Calls" at bounding box center [67, 184] width 59 height 21
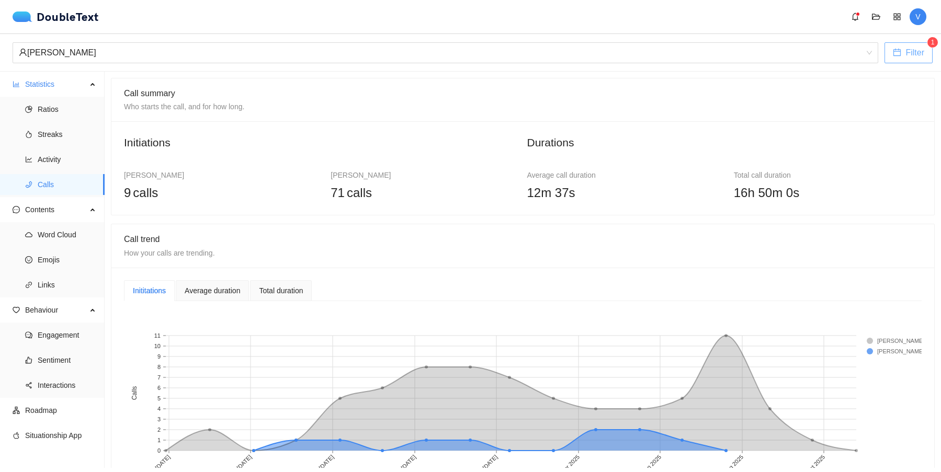
click at [919, 59] on span "Filter" at bounding box center [915, 52] width 19 height 13
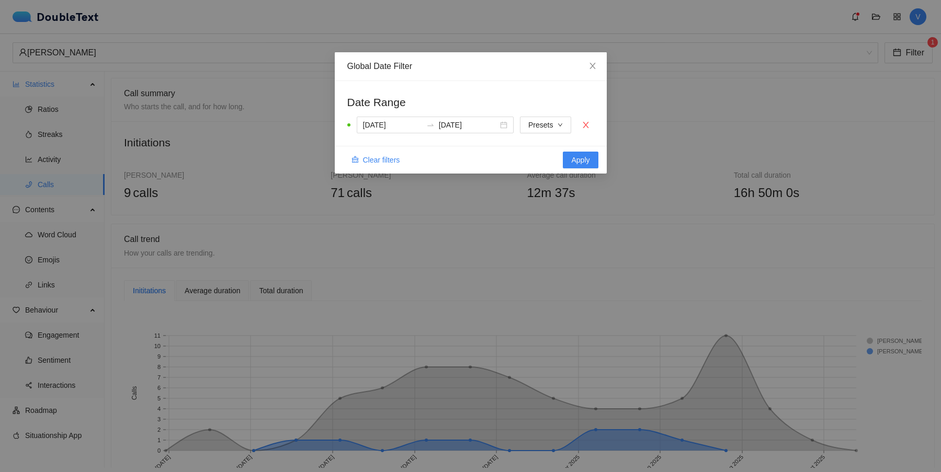
click at [769, 136] on div "Global Date Filter Date Range [DATE] [DATE] Presets Clear filters Apply" at bounding box center [470, 236] width 941 height 472
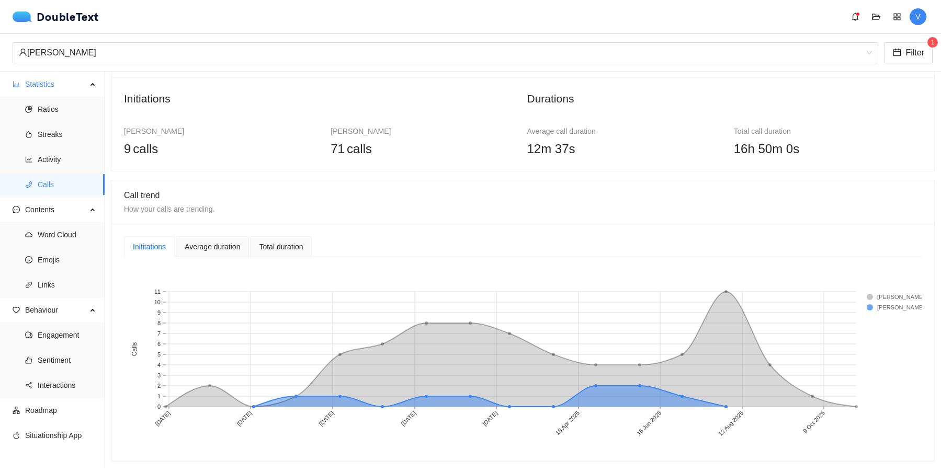
scroll to position [43, 0]
click at [219, 251] on div "Average duration" at bounding box center [212, 248] width 55 height 12
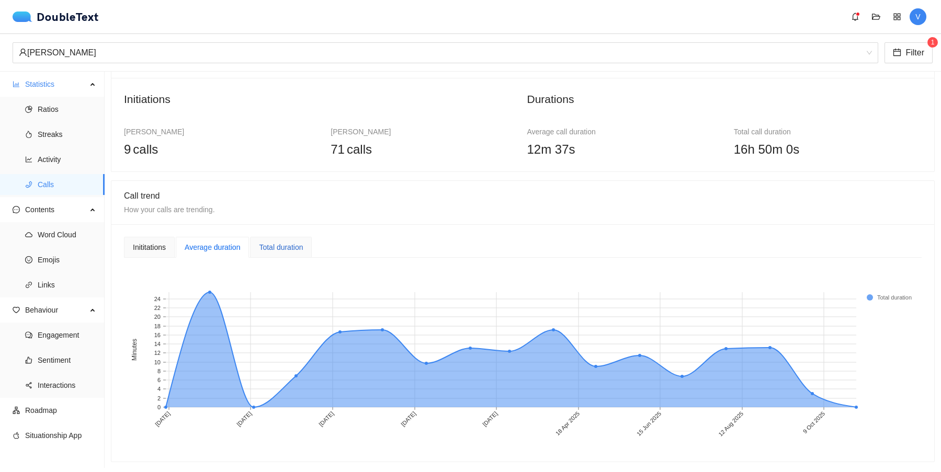
click at [266, 249] on div "Total duration" at bounding box center [281, 248] width 44 height 12
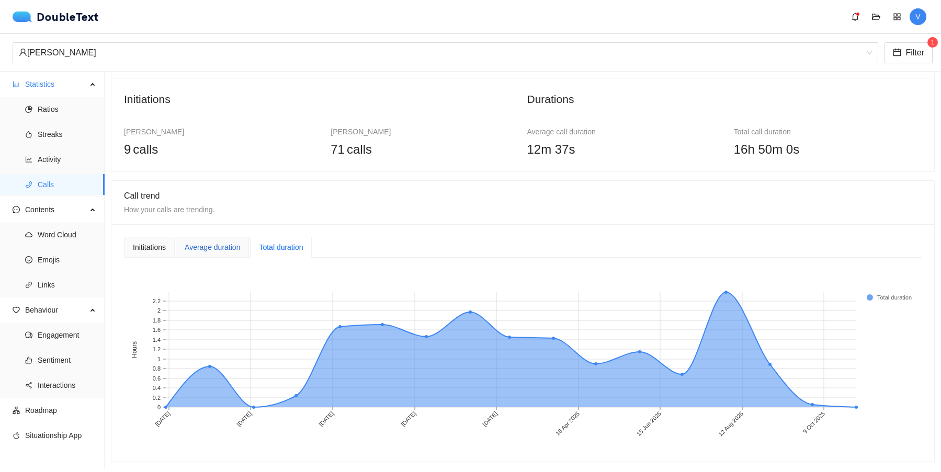
click at [221, 249] on div "Average duration" at bounding box center [212, 248] width 55 height 12
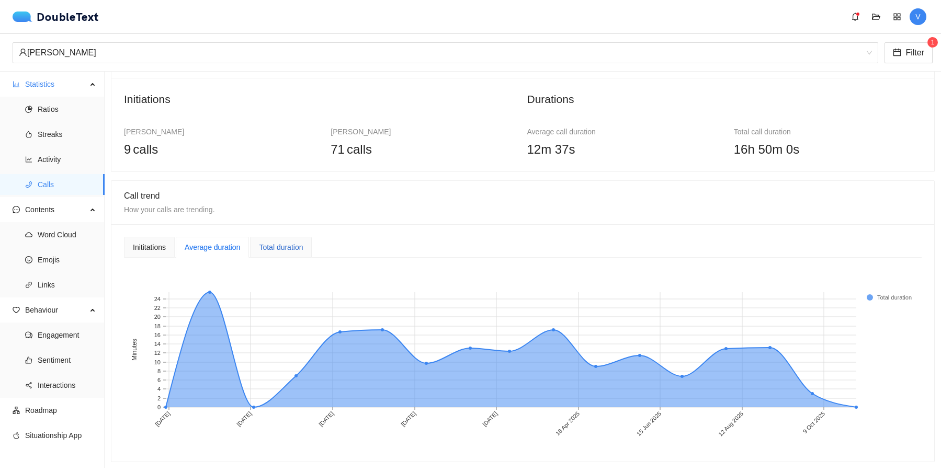
click at [278, 247] on div "Total duration" at bounding box center [281, 248] width 44 height 12
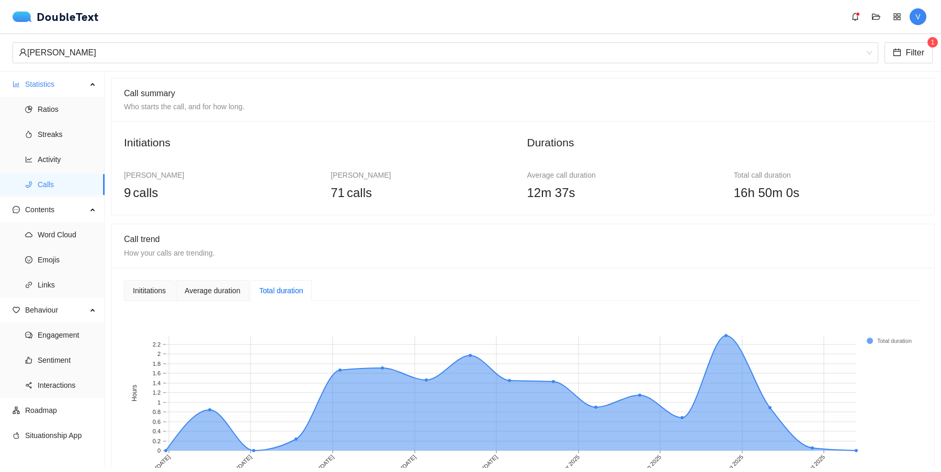
scroll to position [0, 0]
click at [154, 285] on div "Inititations" at bounding box center [149, 291] width 33 height 12
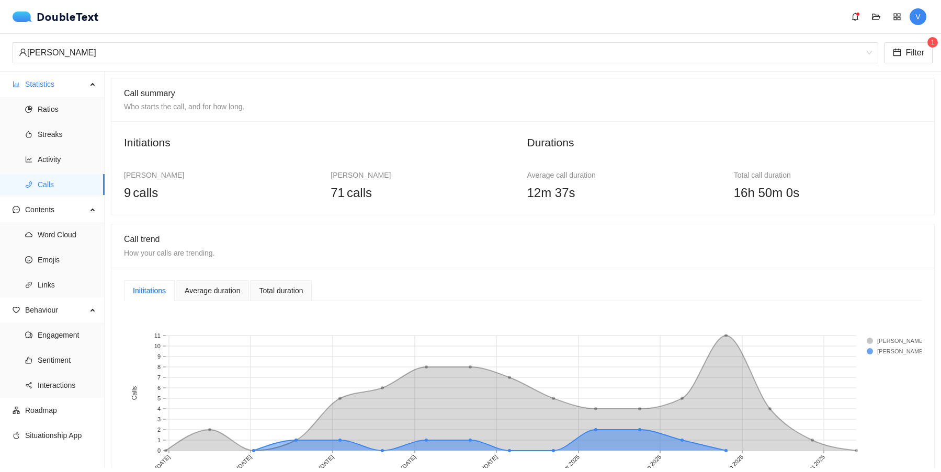
scroll to position [15, 0]
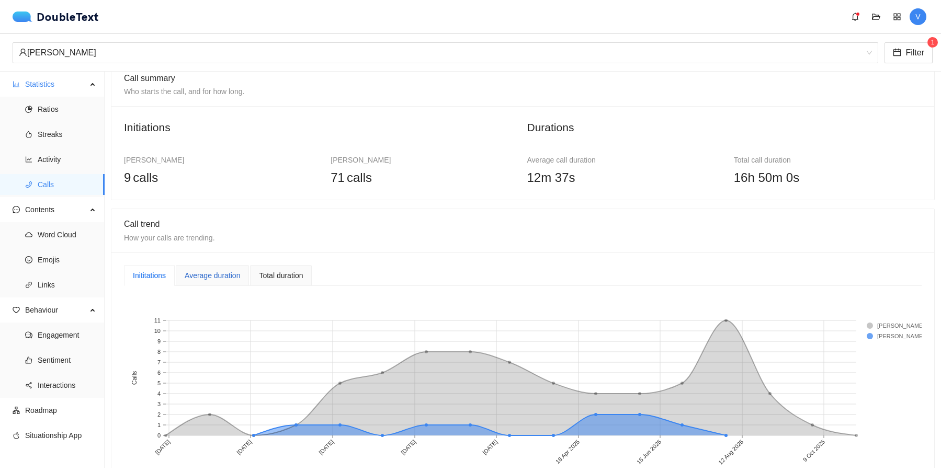
click at [217, 280] on div "Average duration" at bounding box center [212, 276] width 55 height 12
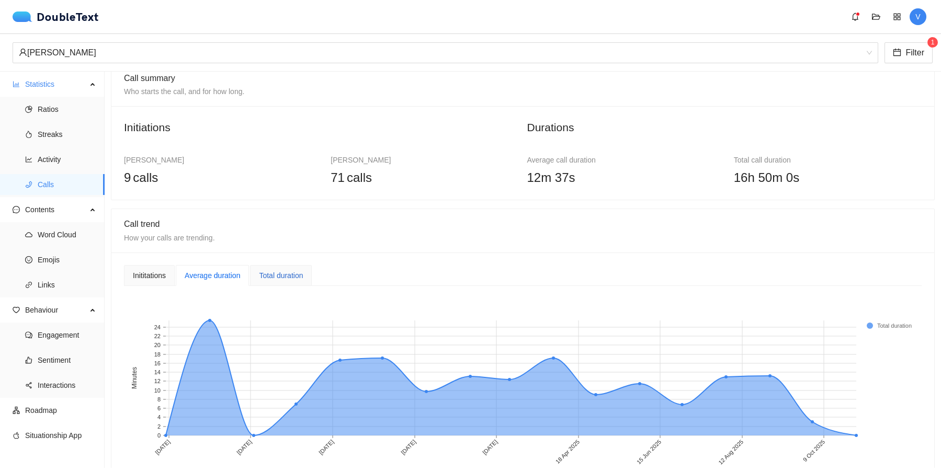
click at [298, 277] on div "Total duration" at bounding box center [281, 276] width 44 height 12
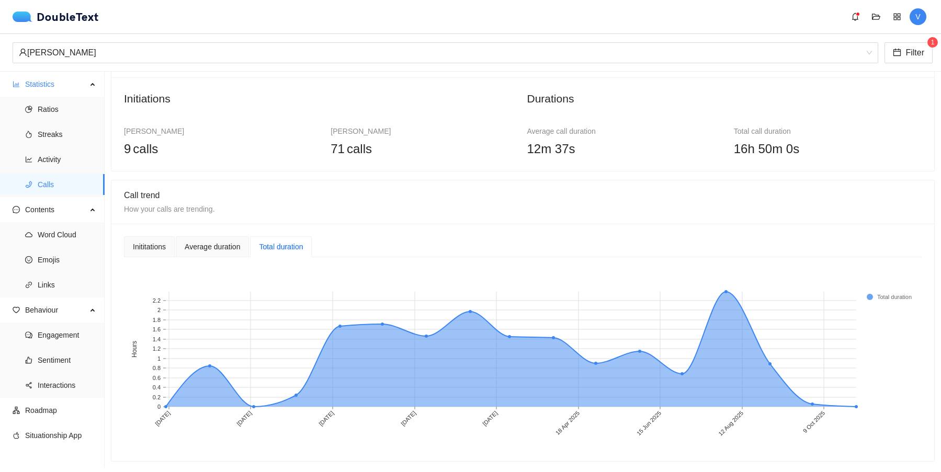
scroll to position [43, 0]
click at [245, 246] on div "Average duration" at bounding box center [212, 247] width 73 height 21
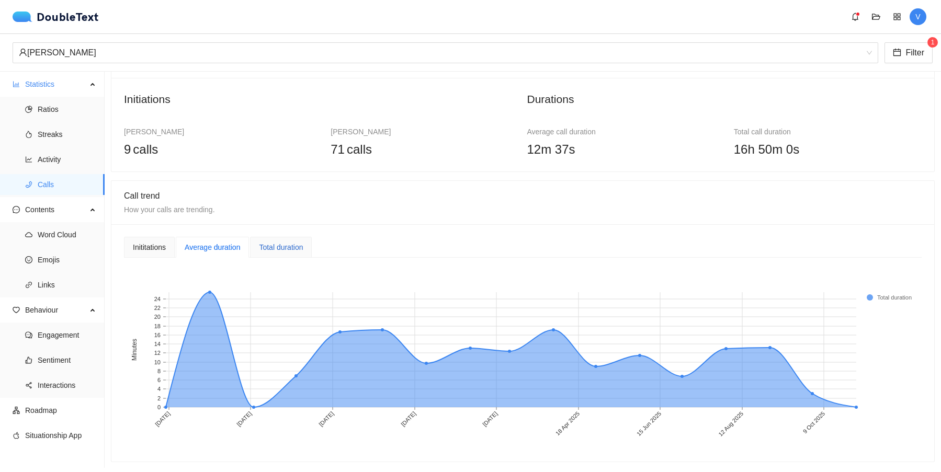
click at [278, 247] on div "Total duration" at bounding box center [281, 248] width 44 height 12
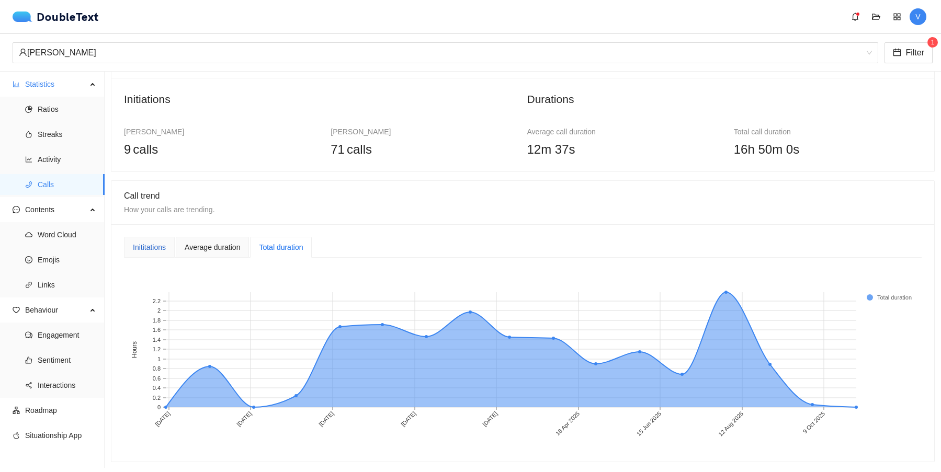
click at [140, 244] on div "Inititations" at bounding box center [149, 248] width 33 height 12
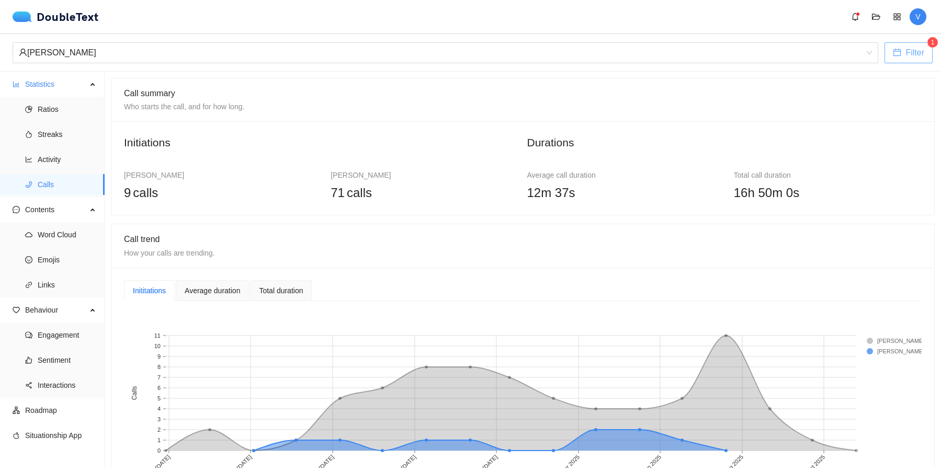
scroll to position [0, 0]
click at [917, 21] on span "V" at bounding box center [918, 16] width 5 height 17
click at [897, 16] on icon "appstore" at bounding box center [897, 17] width 8 height 8
click at [870, 15] on span "folder-open" at bounding box center [876, 17] width 16 height 8
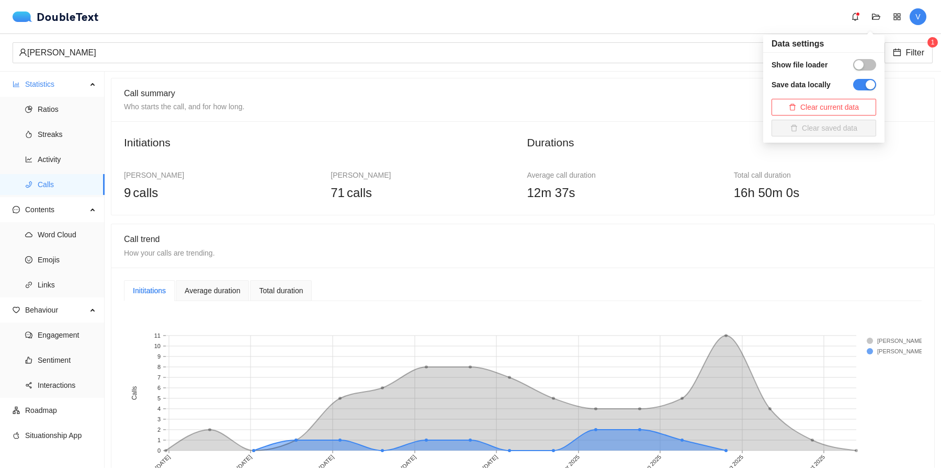
click at [859, 65] on div "button" at bounding box center [858, 64] width 9 height 9
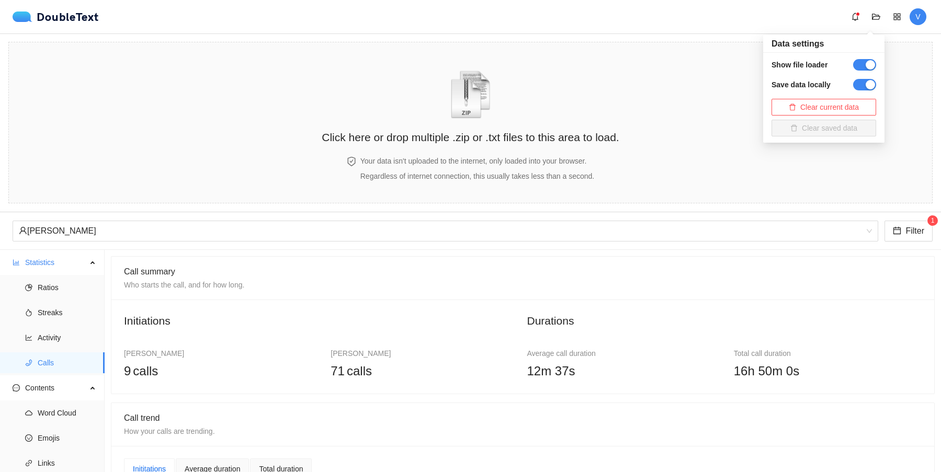
click at [859, 66] on button "button" at bounding box center [864, 65] width 23 height 12
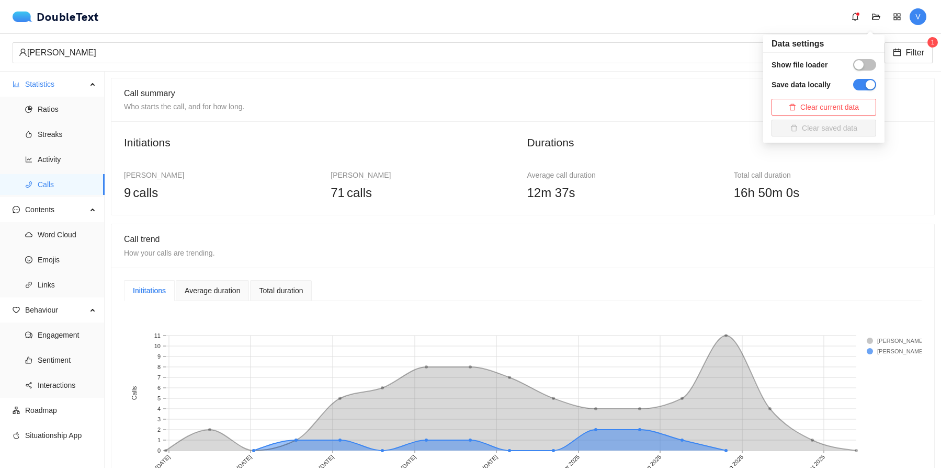
click at [859, 83] on button "button" at bounding box center [864, 85] width 23 height 12
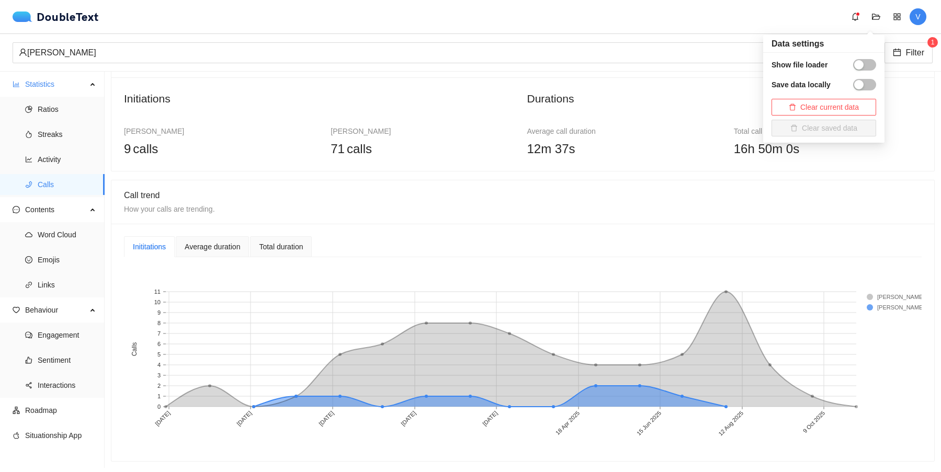
scroll to position [43, 0]
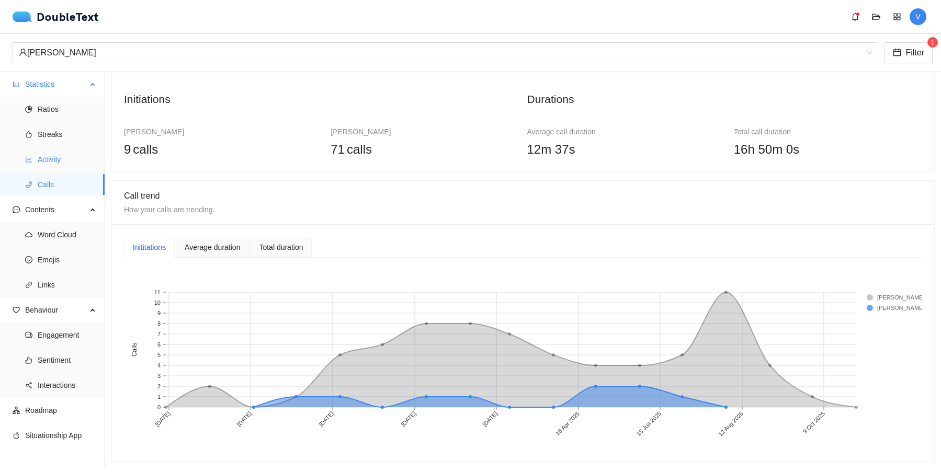
click at [48, 155] on span "Activity" at bounding box center [67, 159] width 59 height 21
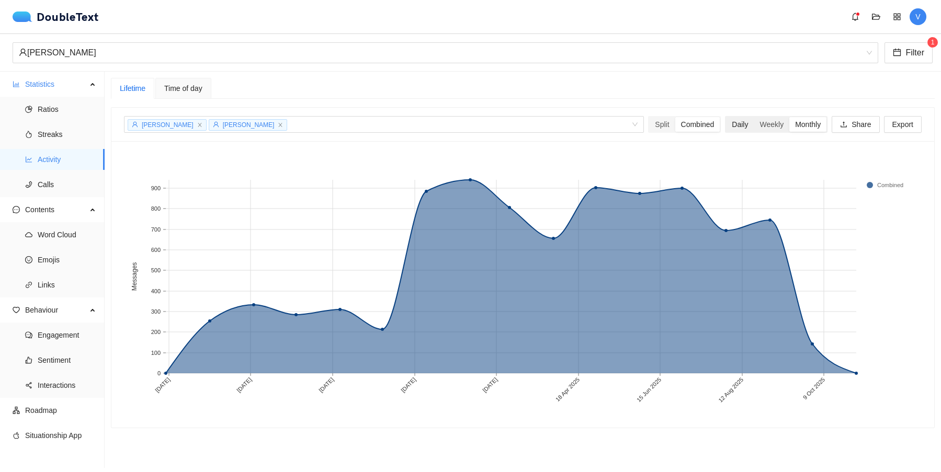
click at [739, 123] on div "Daily" at bounding box center [740, 124] width 28 height 15
click at [726, 117] on input "Daily" at bounding box center [726, 117] width 0 height 0
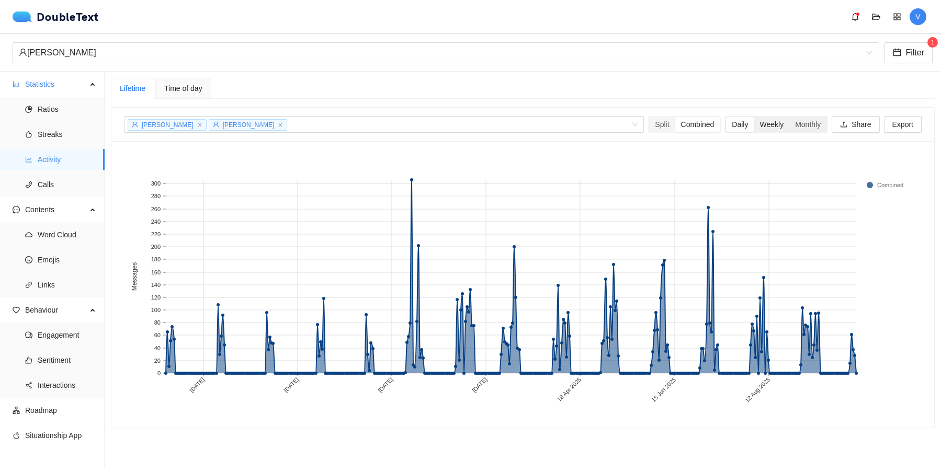
click at [760, 126] on div "Weekly" at bounding box center [772, 124] width 36 height 15
click at [754, 117] on input "Weekly" at bounding box center [754, 117] width 0 height 0
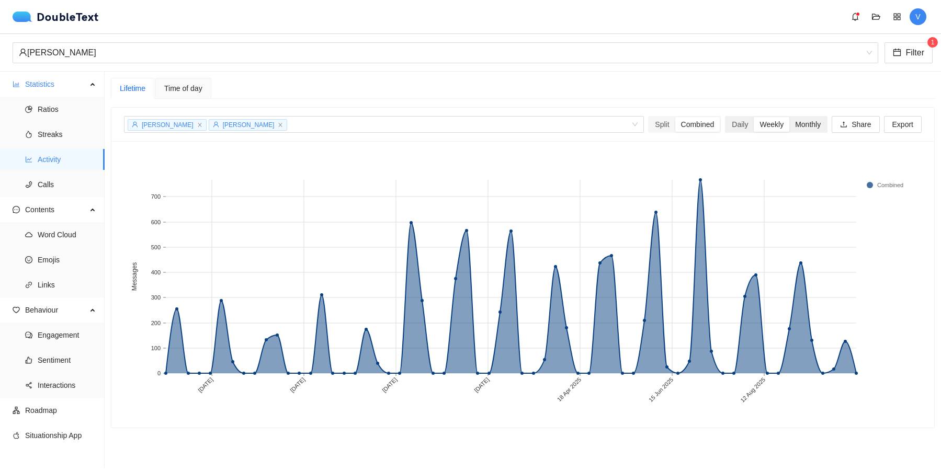
click at [801, 125] on div "Monthly" at bounding box center [807, 124] width 37 height 15
click at [789, 117] on input "Monthly" at bounding box center [789, 117] width 0 height 0
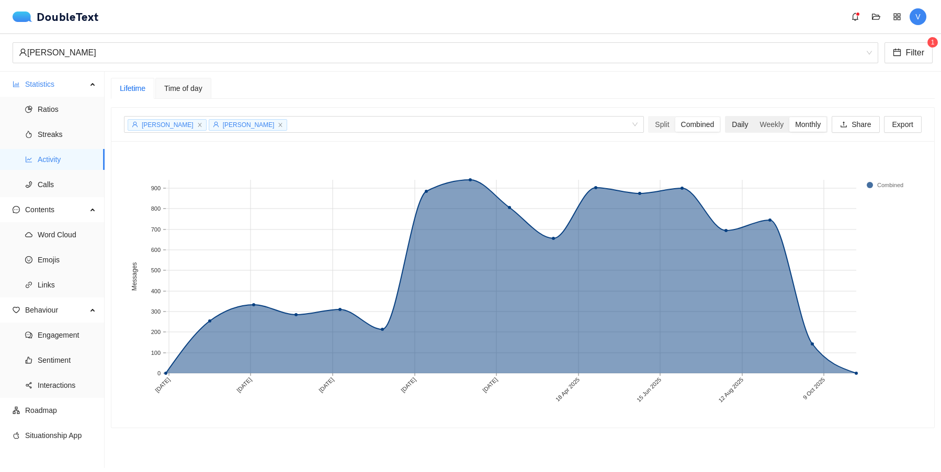
click at [749, 126] on div "Daily" at bounding box center [740, 124] width 28 height 15
click at [726, 117] on input "Daily" at bounding box center [726, 117] width 0 height 0
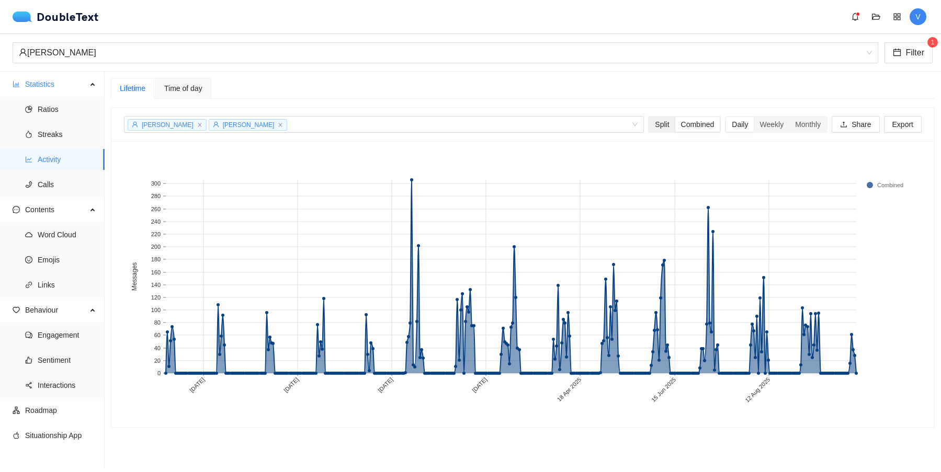
click at [649, 126] on div "Split" at bounding box center [662, 124] width 26 height 15
click at [649, 117] on input "Split" at bounding box center [649, 117] width 0 height 0
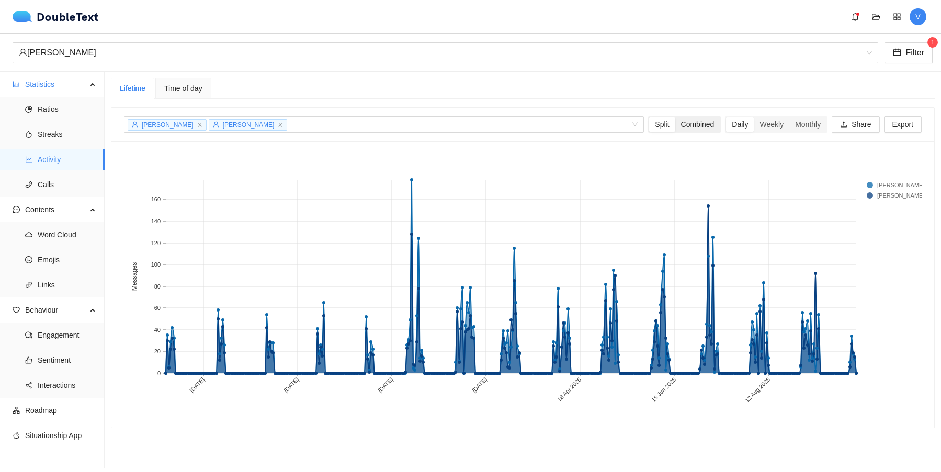
click at [684, 127] on div "Combined" at bounding box center [697, 124] width 45 height 15
click at [675, 117] on input "Combined" at bounding box center [675, 117] width 0 height 0
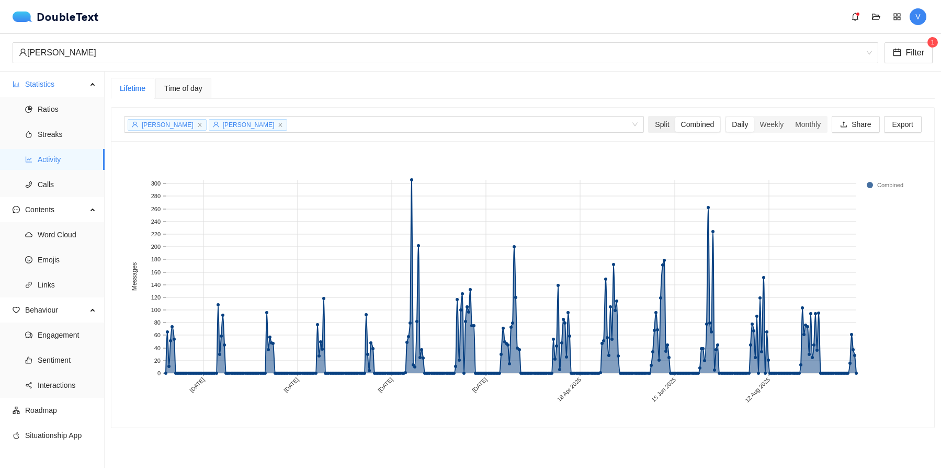
click at [666, 128] on div "Split" at bounding box center [662, 124] width 26 height 15
click at [649, 117] on input "Split" at bounding box center [649, 117] width 0 height 0
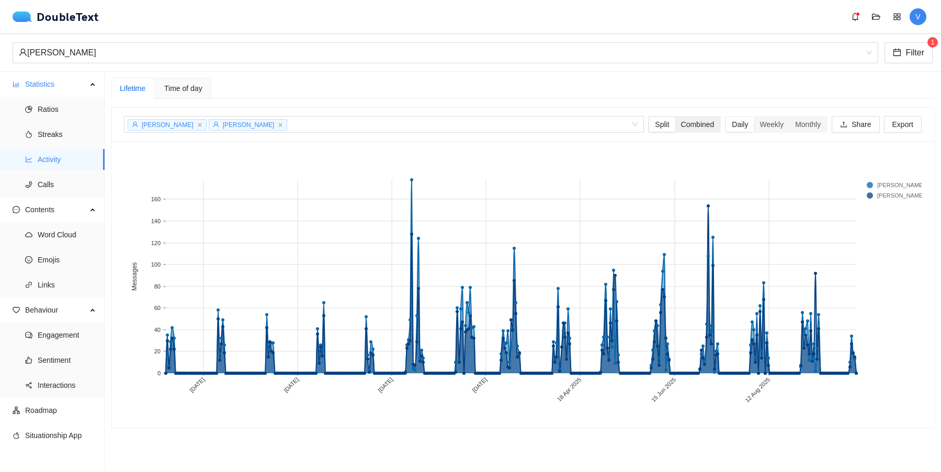
click at [690, 128] on div "Combined" at bounding box center [697, 124] width 45 height 15
click at [675, 117] on input "Combined" at bounding box center [675, 117] width 0 height 0
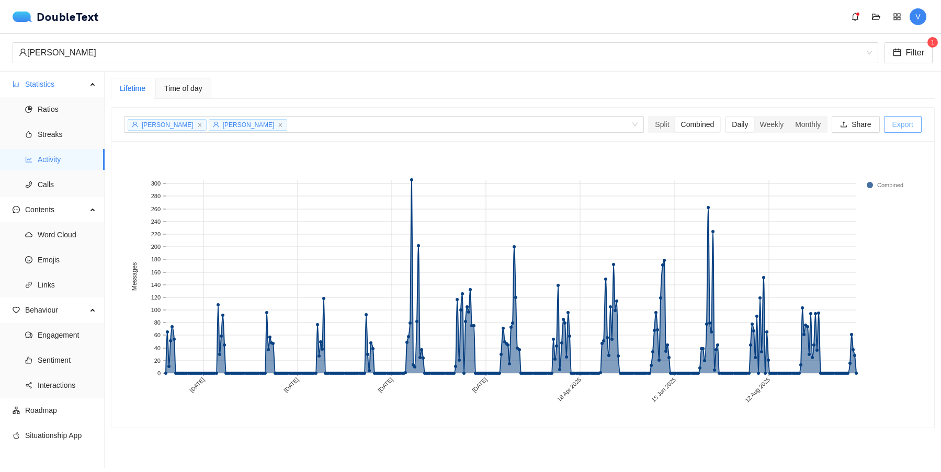
click at [898, 127] on span "Export" at bounding box center [903, 125] width 21 height 12
click at [889, 268] on rect at bounding box center [523, 285] width 798 height 262
click at [55, 235] on span "Word Cloud" at bounding box center [67, 234] width 59 height 21
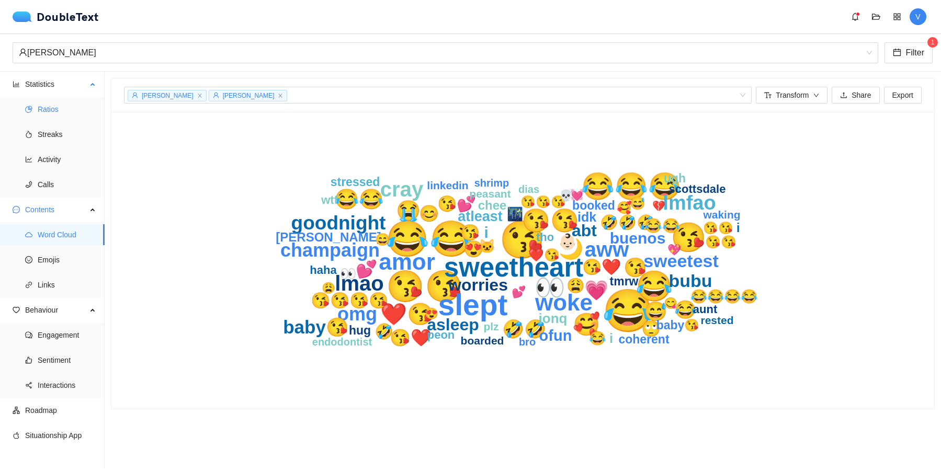
click at [53, 109] on span "Ratios" at bounding box center [67, 109] width 59 height 21
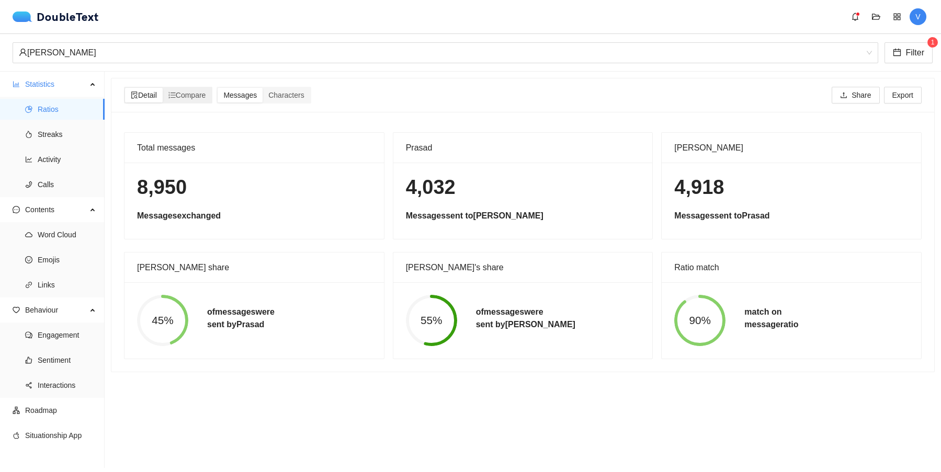
click at [142, 94] on span "Detail" at bounding box center [144, 95] width 26 height 8
click at [125, 88] on input "Detail" at bounding box center [125, 88] width 0 height 0
click at [51, 154] on span "Activity" at bounding box center [67, 159] width 59 height 21
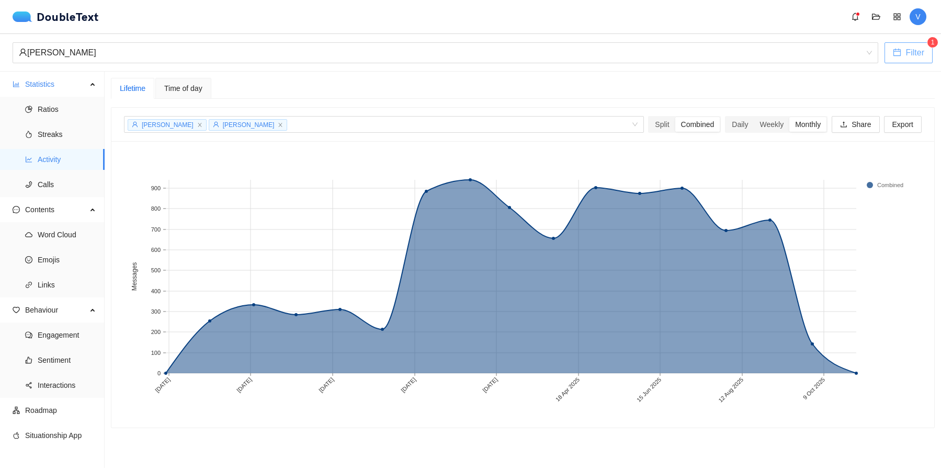
click at [912, 50] on span "Filter" at bounding box center [915, 52] width 19 height 13
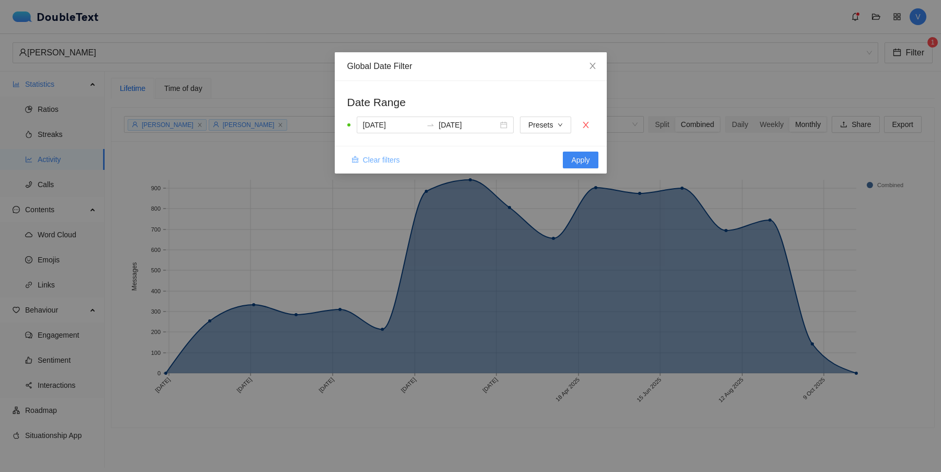
click at [399, 158] on span "Clear filters" at bounding box center [381, 160] width 37 height 12
click at [584, 158] on span "Apply" at bounding box center [580, 160] width 18 height 12
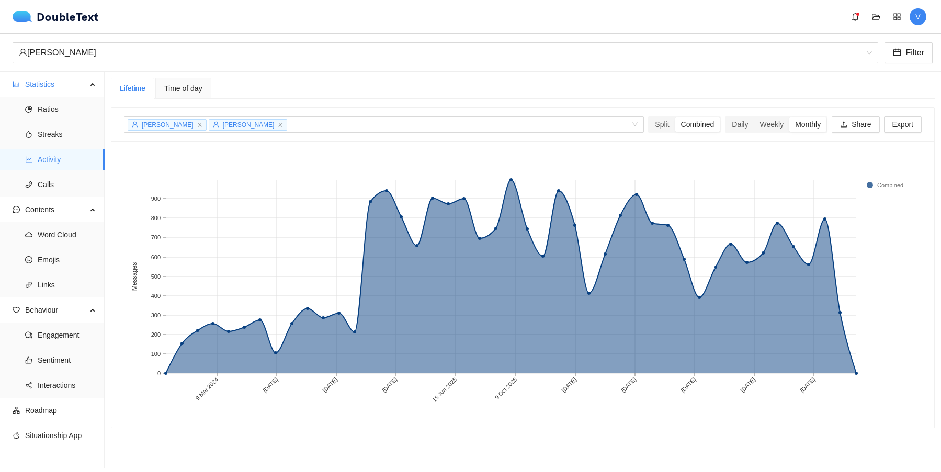
click at [808, 383] on text "[DATE]" at bounding box center [807, 385] width 17 height 17
click at [64, 181] on span "Calls" at bounding box center [67, 184] width 59 height 21
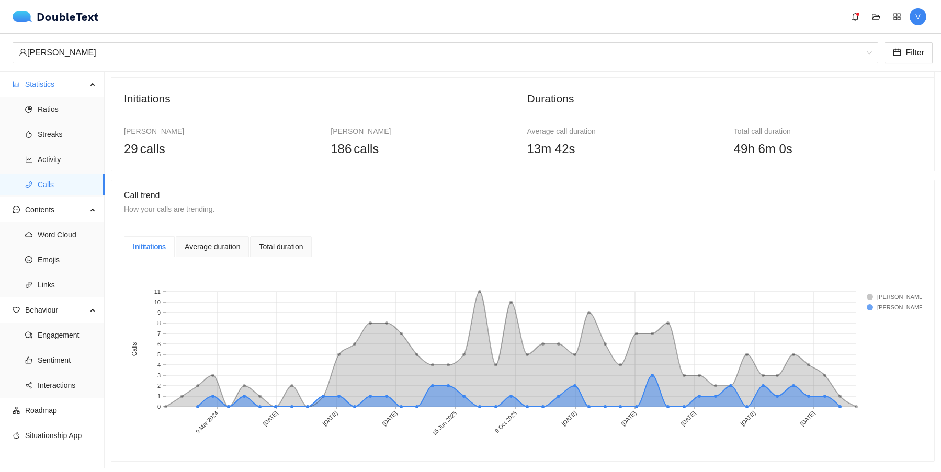
scroll to position [43, 0]
click at [221, 247] on div "Average duration" at bounding box center [212, 248] width 55 height 12
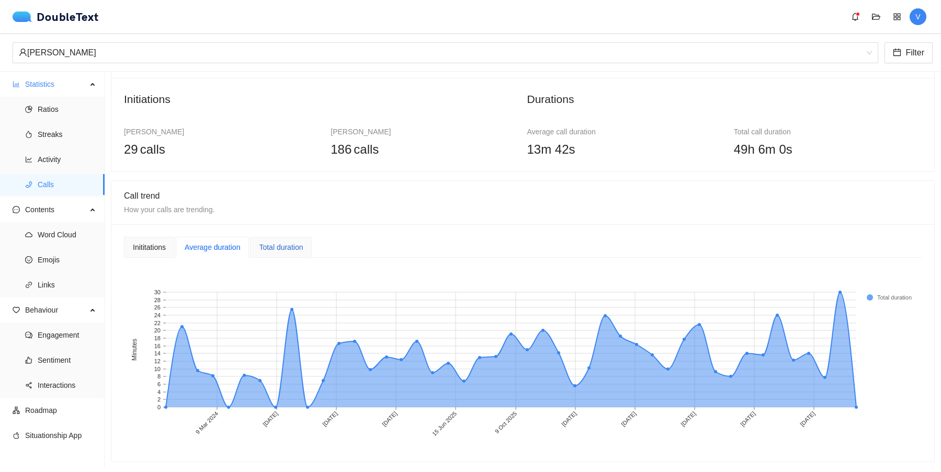
click at [280, 247] on div "Total duration" at bounding box center [281, 248] width 44 height 12
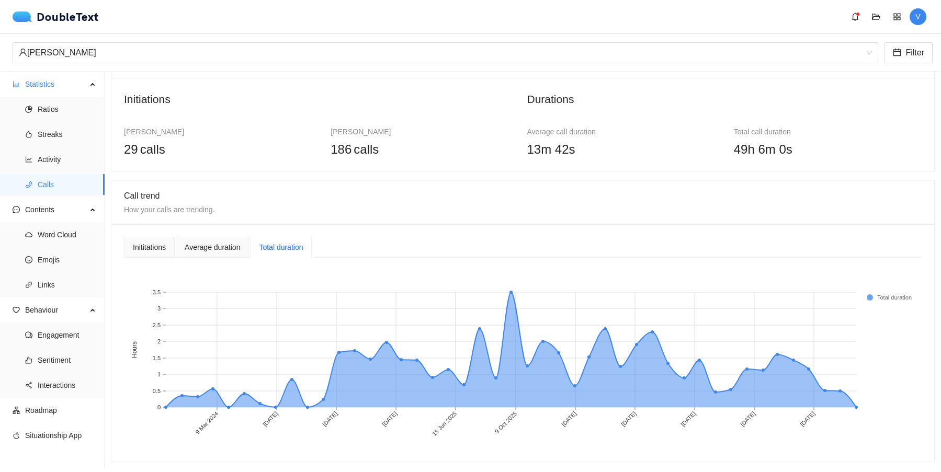
scroll to position [0, 0]
click at [860, 20] on span "bell" at bounding box center [856, 17] width 16 height 8
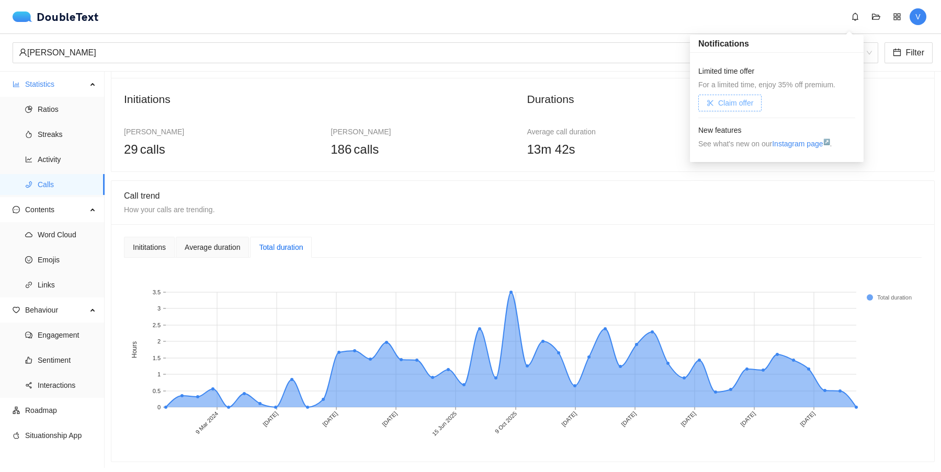
click at [741, 101] on span "Claim offer" at bounding box center [735, 103] width 35 height 12
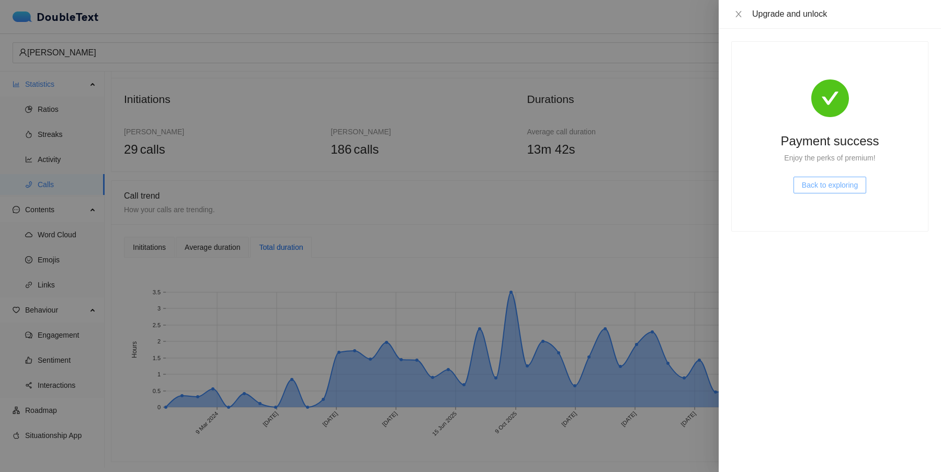
click at [830, 188] on span "Back to exploring" at bounding box center [830, 185] width 56 height 12
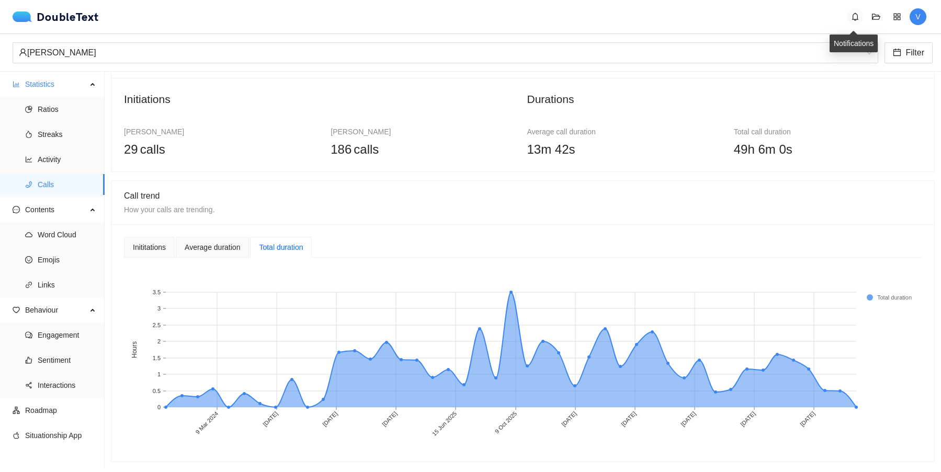
click at [850, 16] on span "bell" at bounding box center [856, 17] width 16 height 8
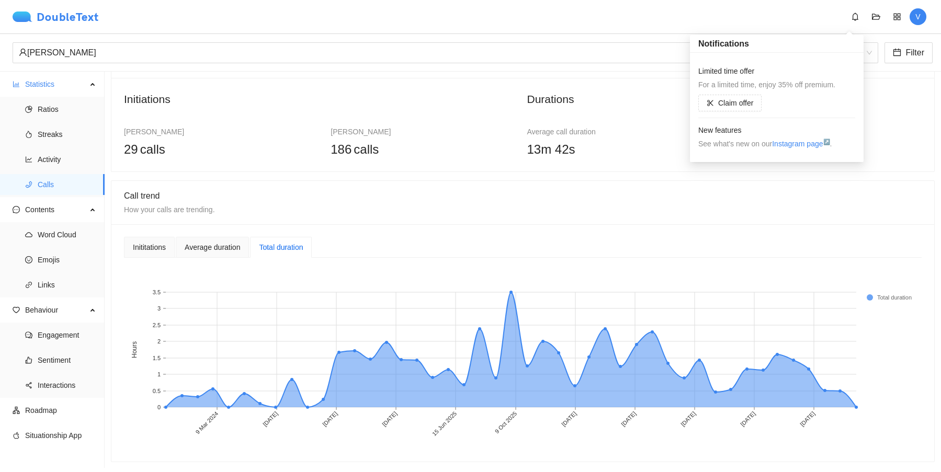
click at [27, 17] on img at bounding box center [25, 17] width 24 height 10
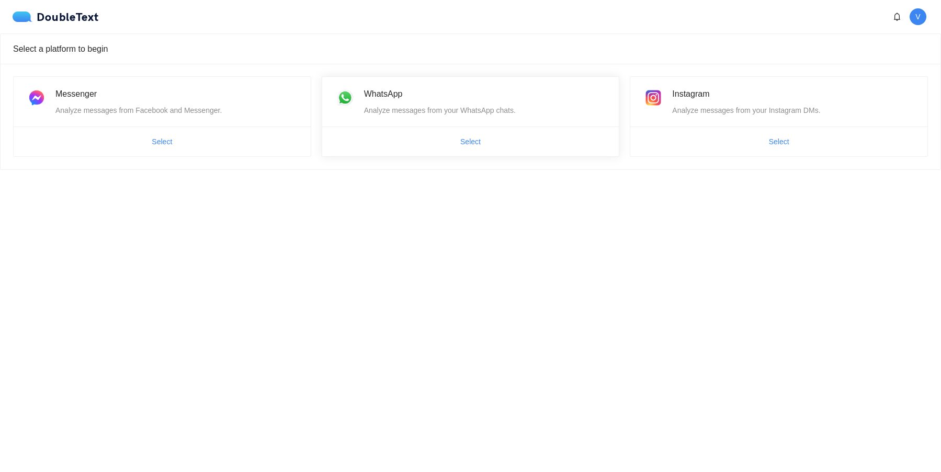
click at [494, 144] on span "Select" at bounding box center [470, 141] width 297 height 17
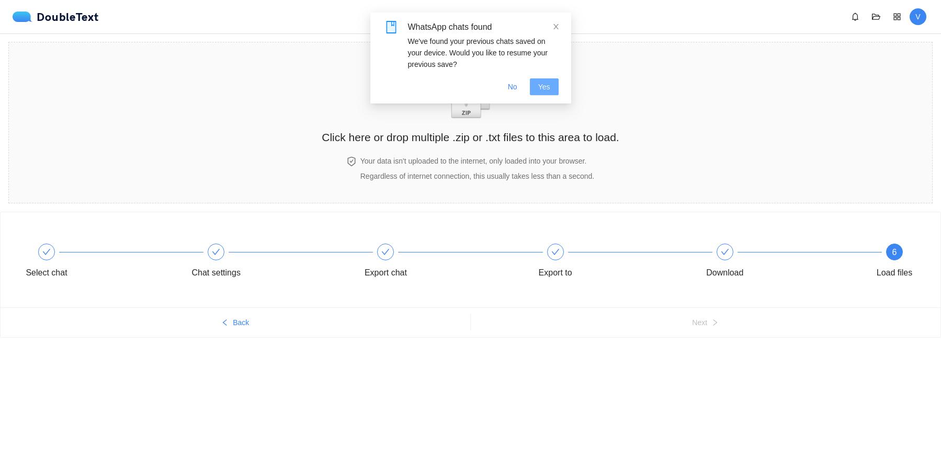
click at [542, 89] on span "Yes" at bounding box center [544, 87] width 12 height 12
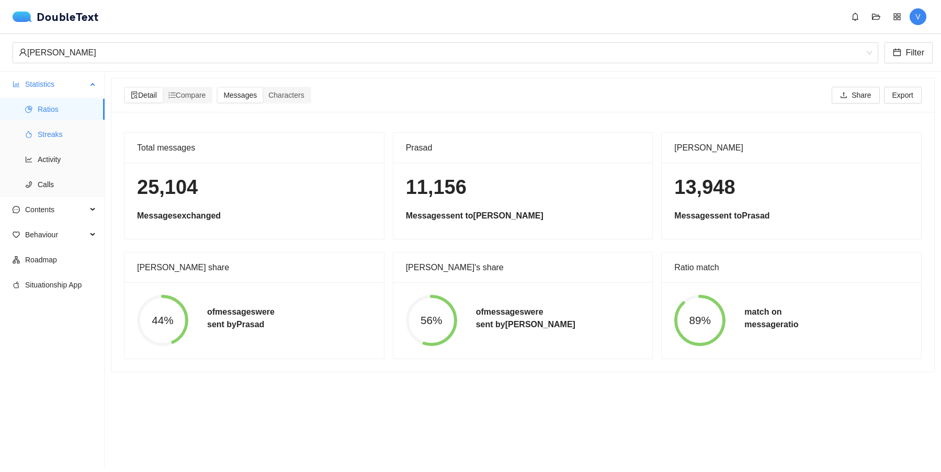
click at [35, 133] on li "Streaks" at bounding box center [52, 134] width 105 height 21
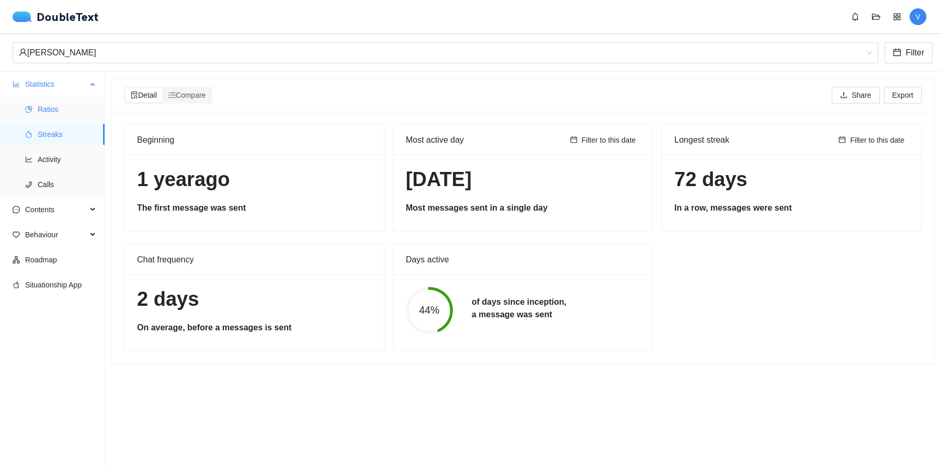
click at [45, 116] on span "Ratios" at bounding box center [67, 109] width 59 height 21
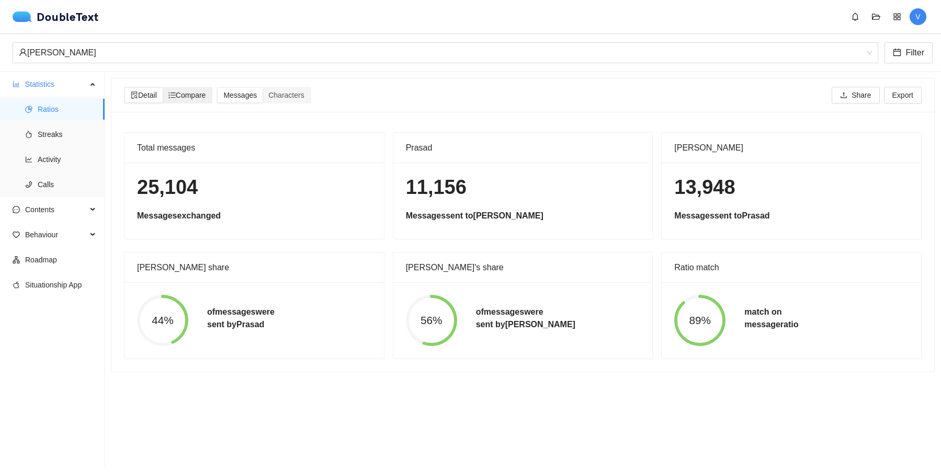
click at [200, 91] on span "Compare" at bounding box center [187, 95] width 38 height 8
click at [163, 88] on input "Compare" at bounding box center [163, 88] width 0 height 0
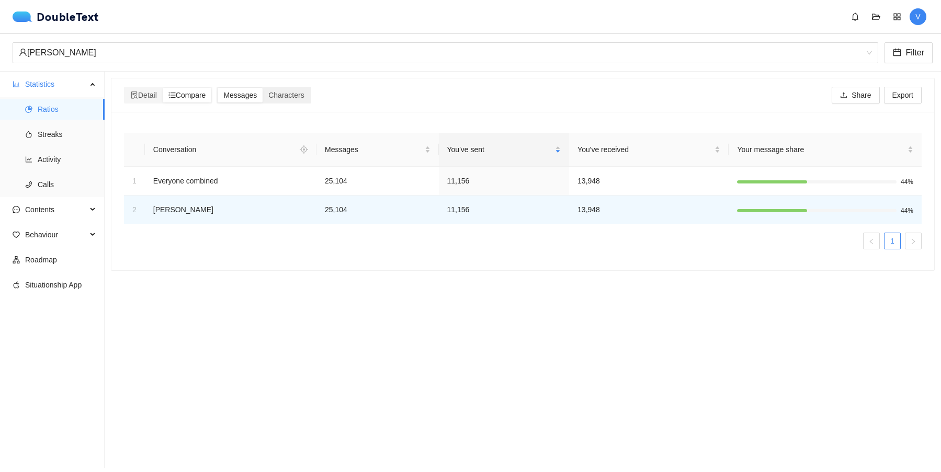
click at [239, 97] on span "Messages" at bounding box center [239, 95] width 33 height 8
click at [218, 88] on input "Messages" at bounding box center [218, 88] width 0 height 0
click at [301, 99] on span "Characters" at bounding box center [286, 95] width 36 height 8
click at [263, 88] on input "Characters" at bounding box center [263, 88] width 0 height 0
click at [275, 99] on div "Characters" at bounding box center [286, 95] width 47 height 15
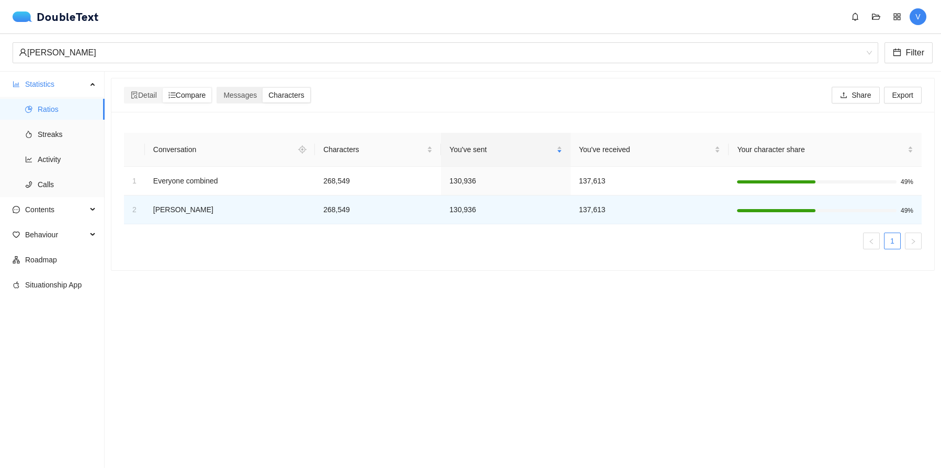
click at [263, 88] on input "Characters" at bounding box center [263, 88] width 0 height 0
click at [246, 92] on span "Messages" at bounding box center [239, 95] width 33 height 8
click at [218, 88] on input "Messages" at bounding box center [218, 88] width 0 height 0
click at [273, 94] on div "Characters" at bounding box center [286, 95] width 47 height 15
click at [263, 88] on input "Characters" at bounding box center [263, 88] width 0 height 0
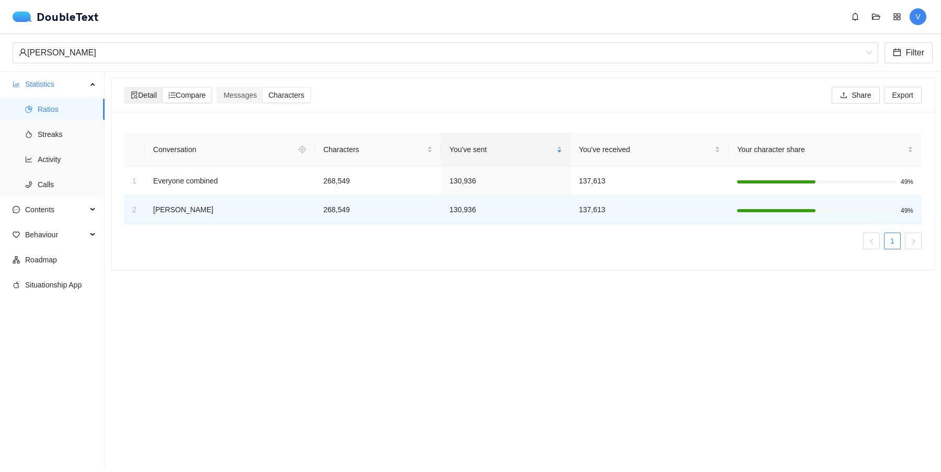
click at [144, 98] on span "Detail" at bounding box center [144, 95] width 26 height 8
click at [125, 88] on input "Detail" at bounding box center [125, 88] width 0 height 0
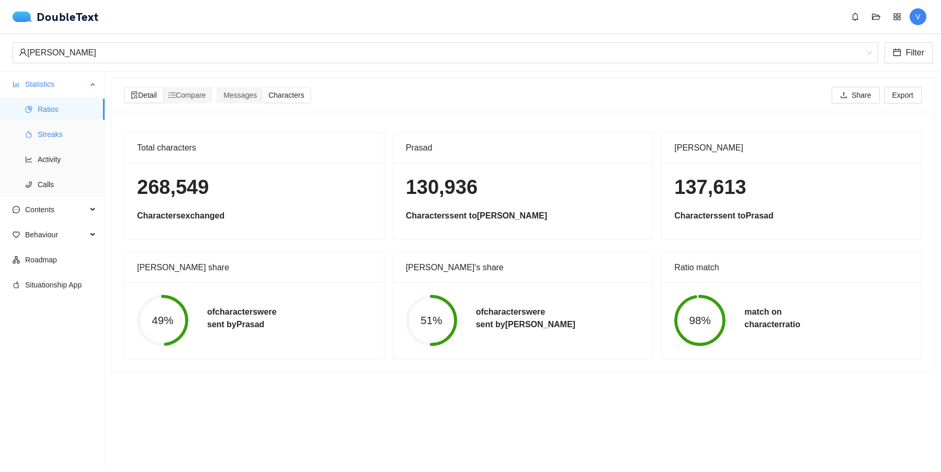
click at [82, 141] on span "Streaks" at bounding box center [67, 134] width 59 height 21
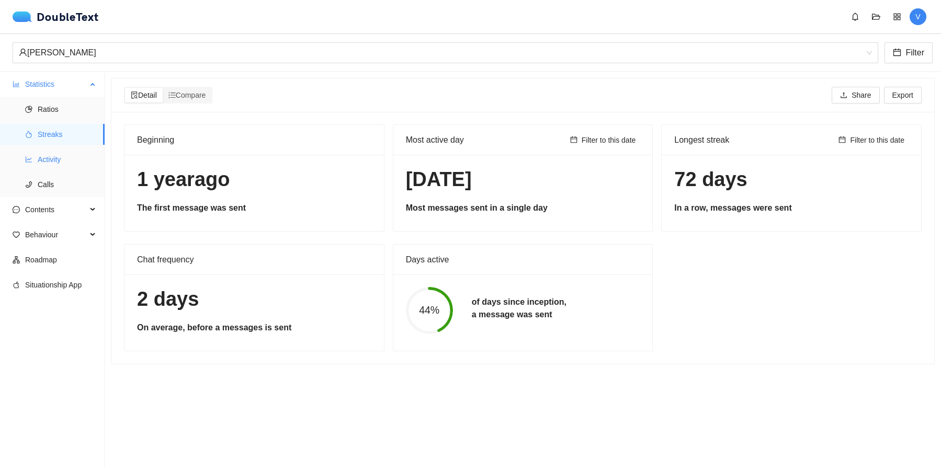
click at [57, 162] on span "Activity" at bounding box center [67, 159] width 59 height 21
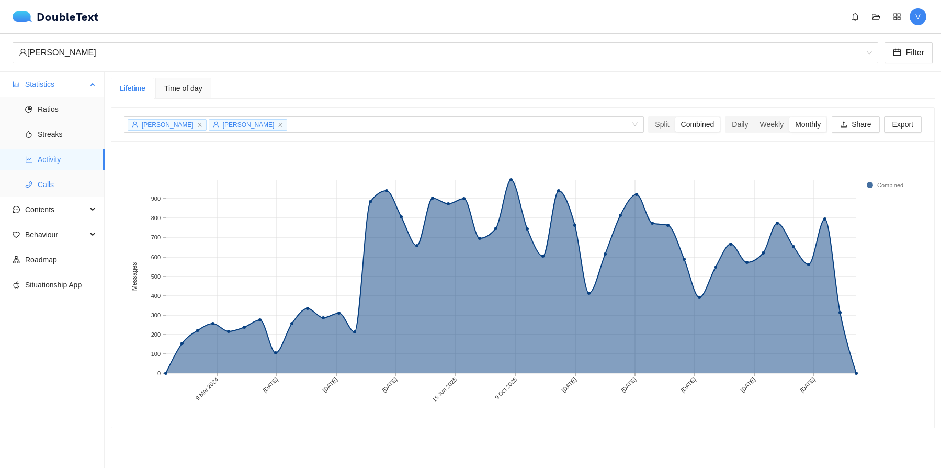
click at [70, 186] on span "Calls" at bounding box center [67, 184] width 59 height 21
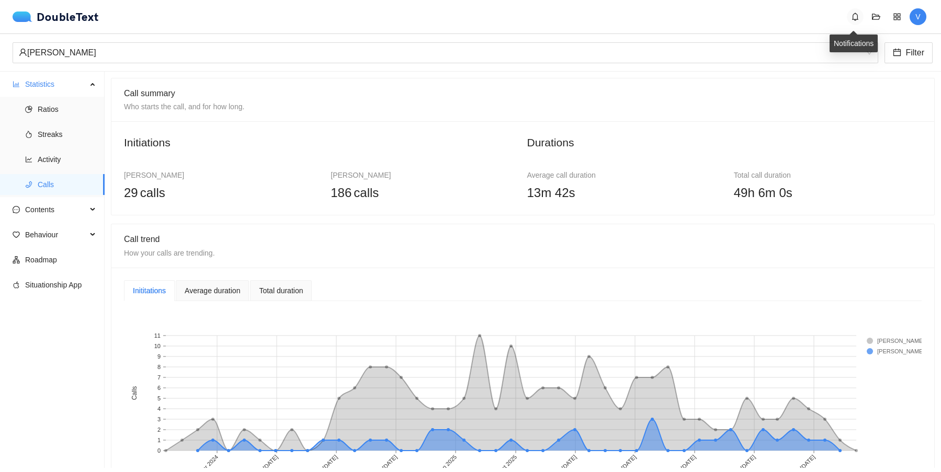
click at [853, 14] on icon "bell" at bounding box center [855, 17] width 8 height 8
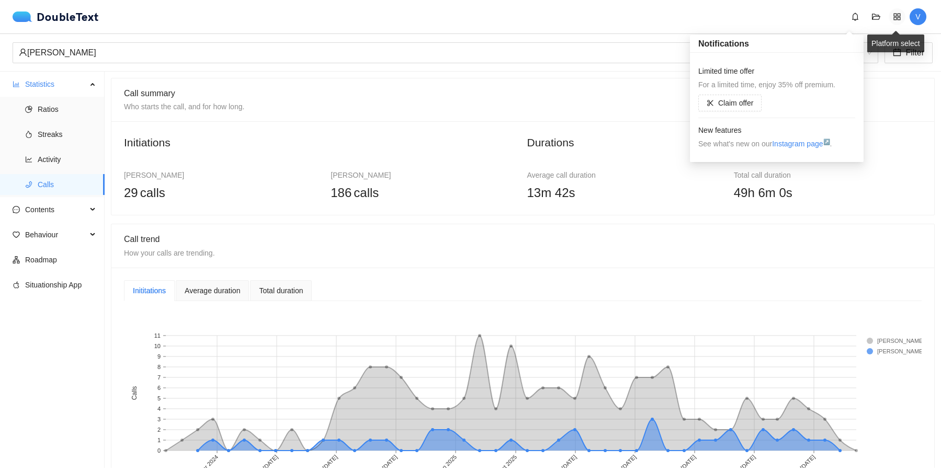
click at [901, 14] on span "appstore" at bounding box center [897, 17] width 16 height 8
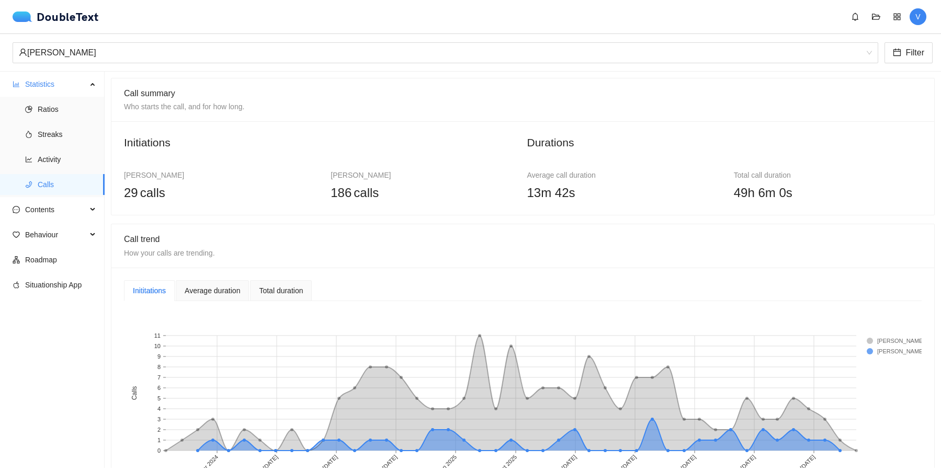
click at [917, 18] on span "V" at bounding box center [918, 16] width 5 height 17
click at [893, 40] on div "[PERSON_NAME]" at bounding box center [901, 38] width 50 height 13
click at [885, 57] on div "Premium" at bounding box center [901, 51] width 50 height 12
click at [64, 20] on div "DoubleText" at bounding box center [56, 17] width 86 height 10
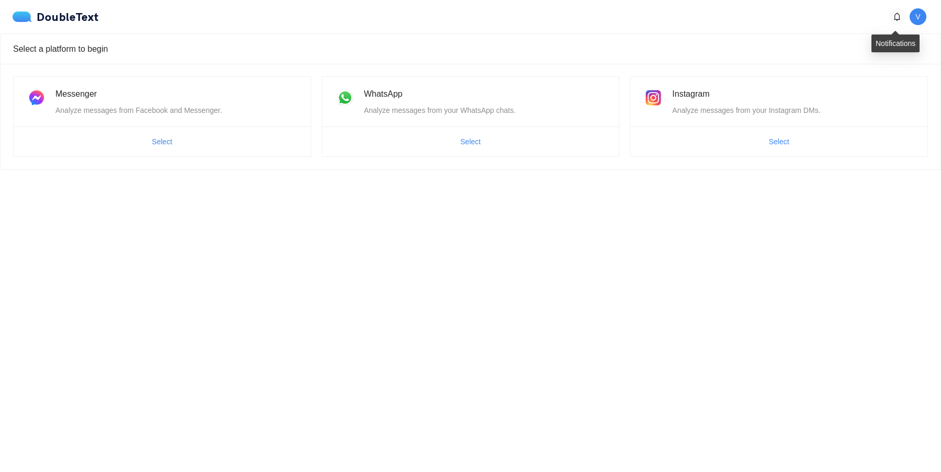
click at [895, 16] on icon "bell" at bounding box center [897, 17] width 6 height 8
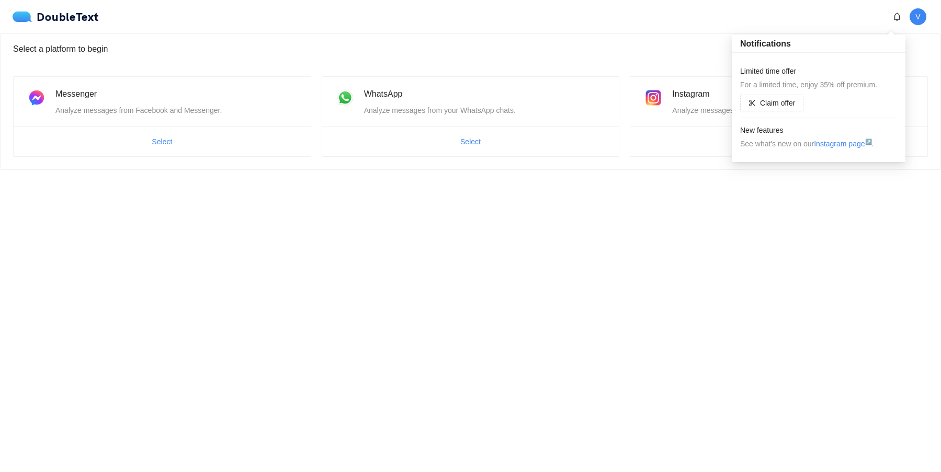
click at [912, 16] on span "V" at bounding box center [918, 16] width 17 height 17
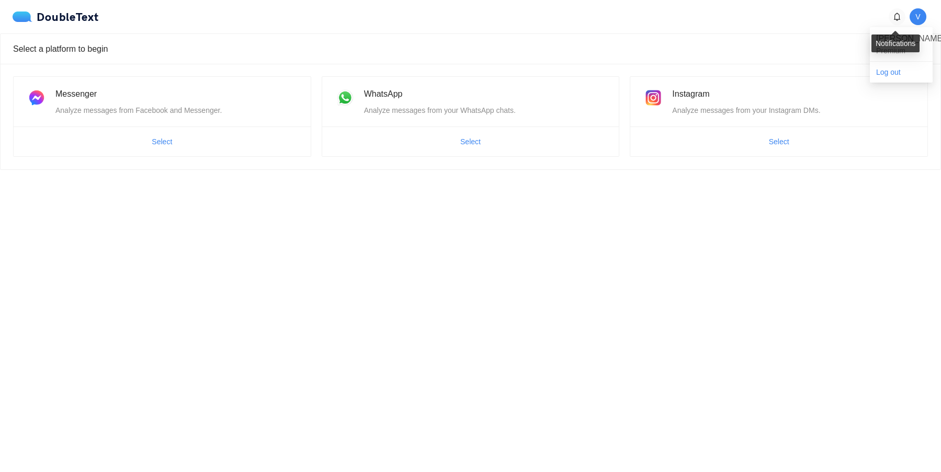
click at [893, 18] on icon "bell" at bounding box center [897, 17] width 8 height 8
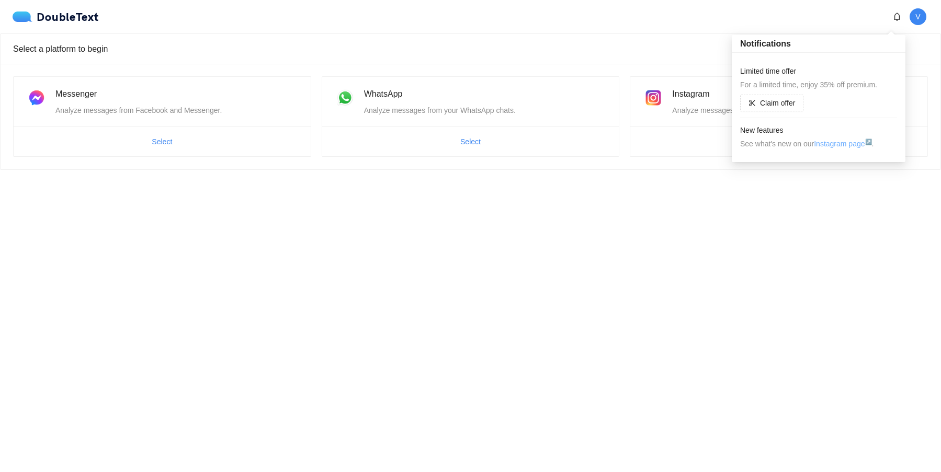
click at [831, 144] on link "Instagram page ↗" at bounding box center [843, 144] width 58 height 8
click at [458, 138] on button "Select" at bounding box center [470, 141] width 37 height 17
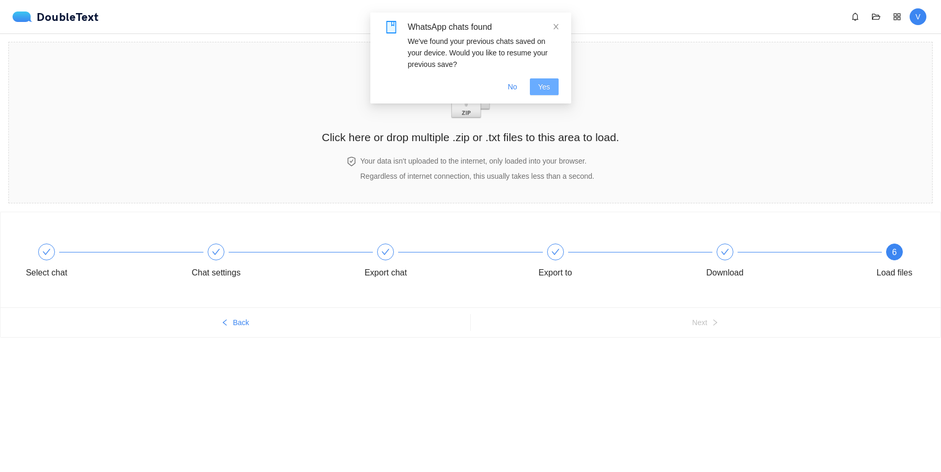
click at [549, 93] on button "Yes" at bounding box center [544, 86] width 29 height 17
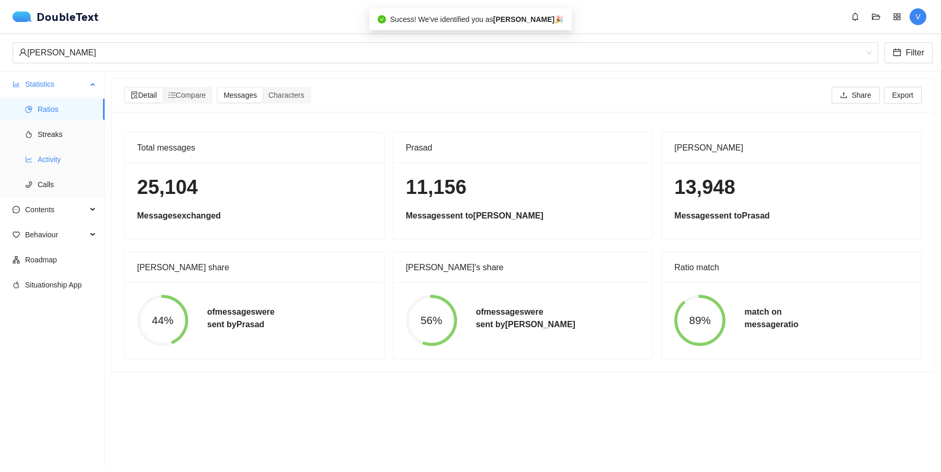
click at [56, 153] on span "Activity" at bounding box center [67, 159] width 59 height 21
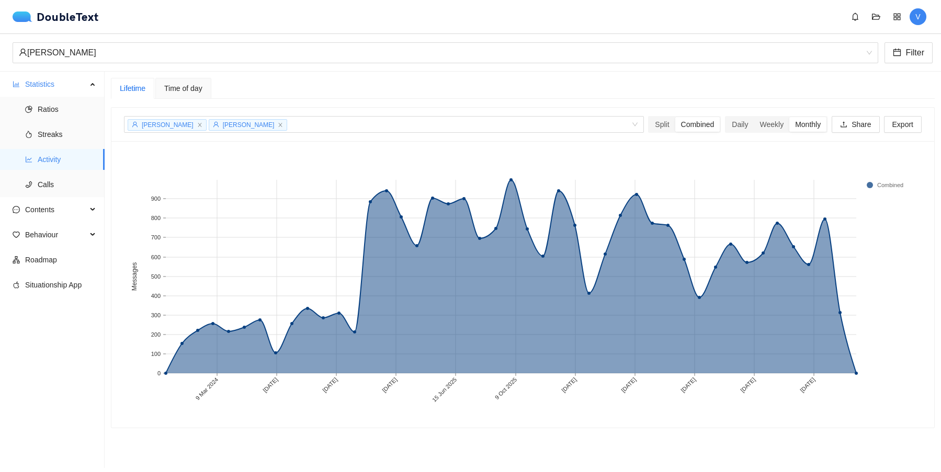
click at [911, 18] on span "V" at bounding box center [918, 16] width 17 height 17
click at [896, 78] on span "Log out" at bounding box center [901, 72] width 50 height 12
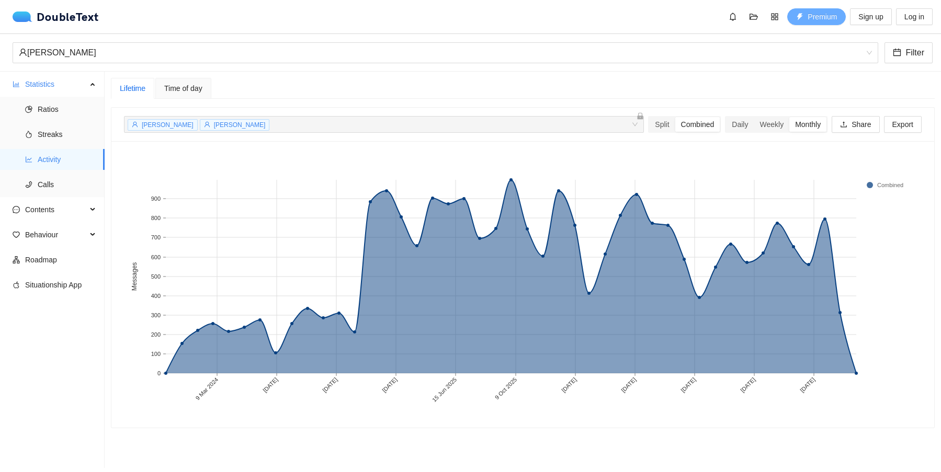
click at [803, 13] on button "Premium" at bounding box center [816, 16] width 59 height 17
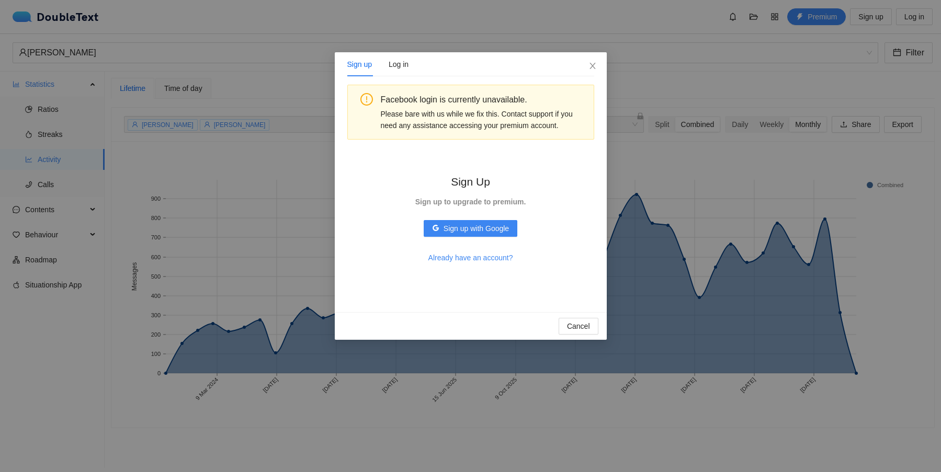
click at [551, 116] on div "Please bare with us while we fix this. Contact support if you need any assistan…" at bounding box center [483, 119] width 205 height 23
click at [590, 65] on icon "close" at bounding box center [593, 66] width 8 height 8
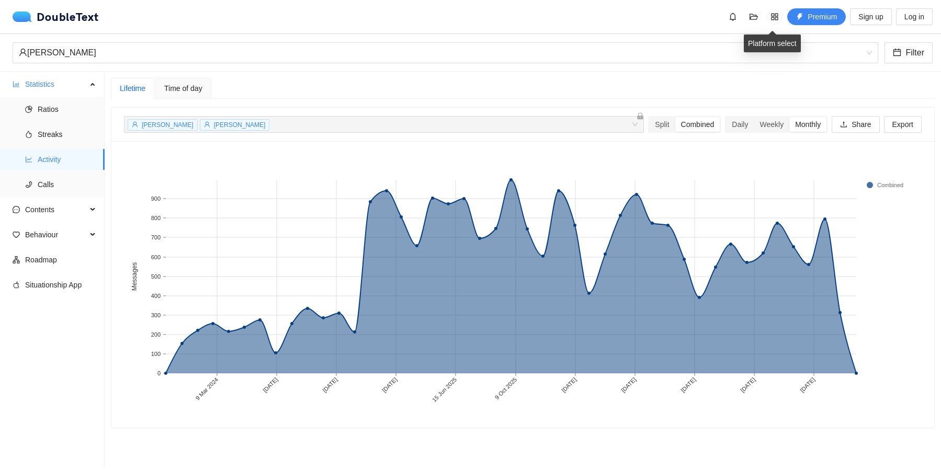
click at [774, 20] on icon "appstore" at bounding box center [775, 17] width 8 height 8
click at [746, 20] on span "folder-open" at bounding box center [754, 17] width 16 height 8
click at [732, 19] on icon "bell" at bounding box center [733, 17] width 6 height 8
